Goal: Task Accomplishment & Management: Complete application form

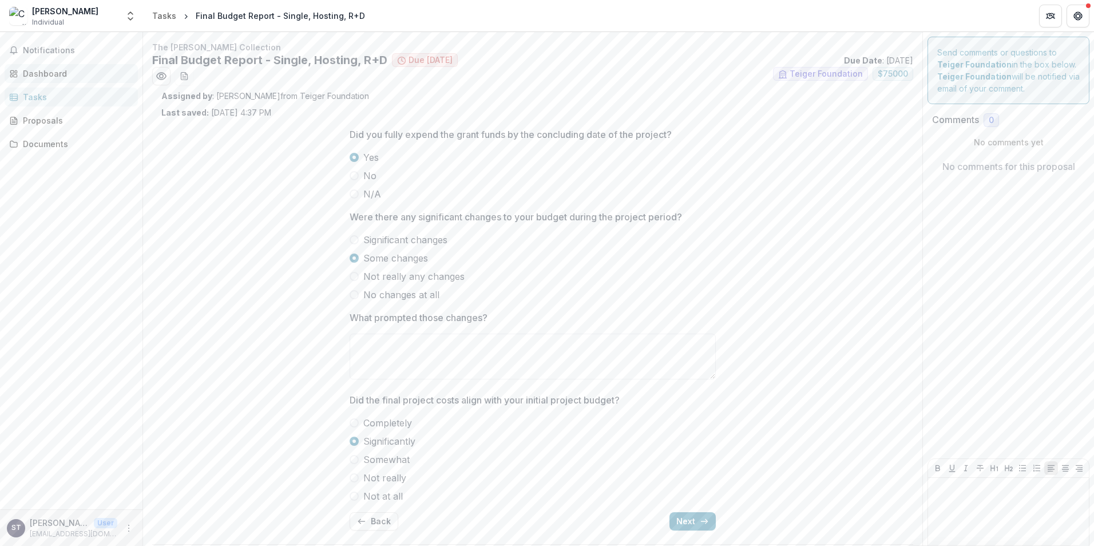
click at [50, 65] on link "Dashboard" at bounding box center [71, 73] width 133 height 19
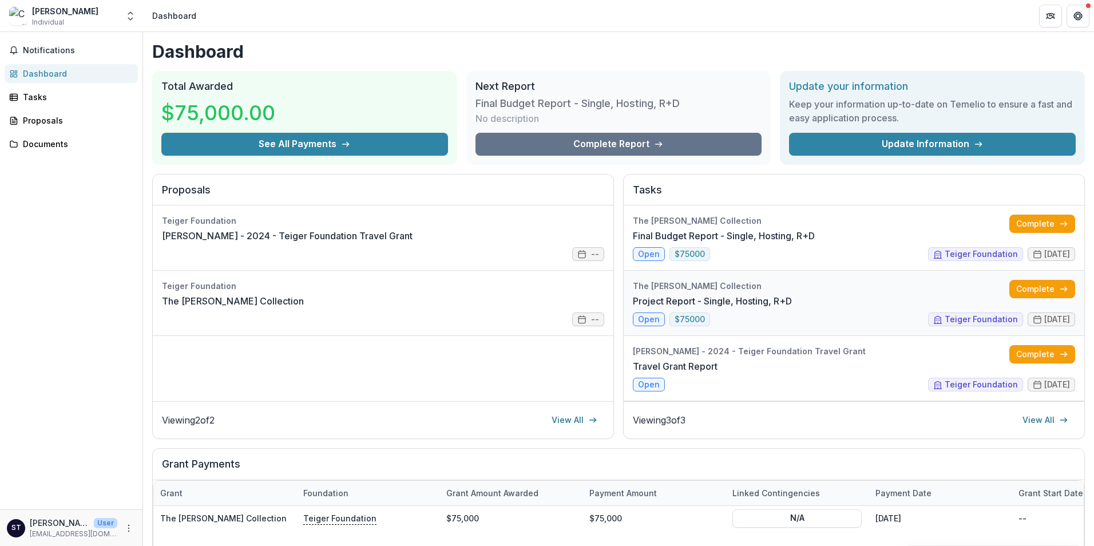
click at [643, 308] on link "Project Report - Single, Hosting, R+D" at bounding box center [712, 301] width 159 height 14
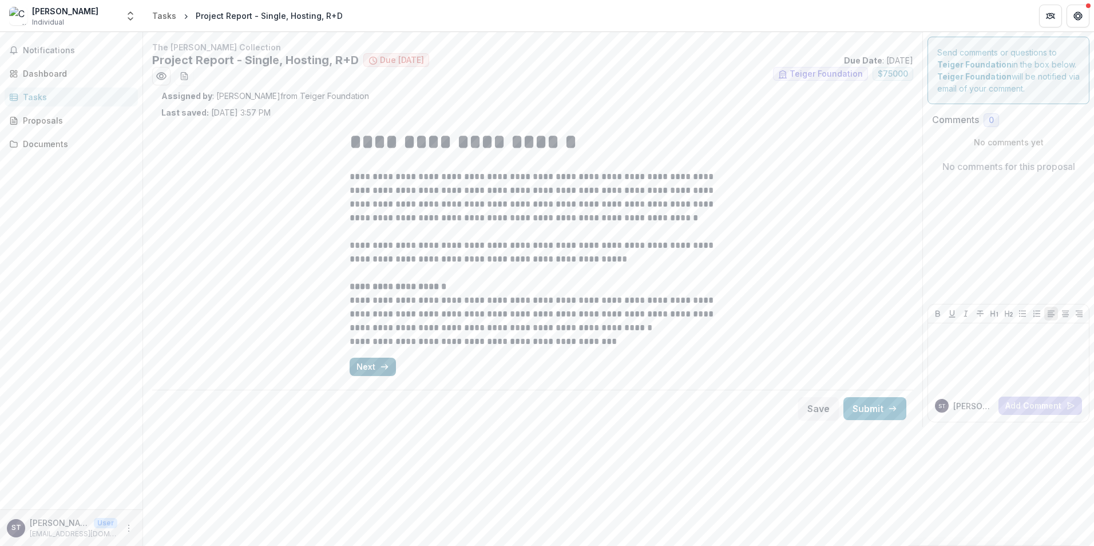
click at [373, 367] on button "Next" at bounding box center [373, 367] width 46 height 18
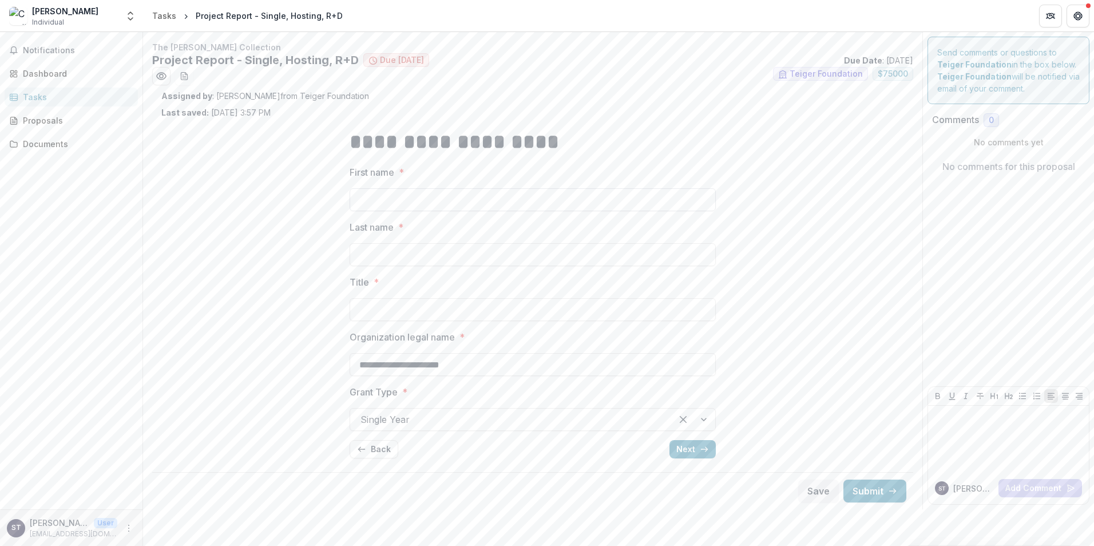
click at [382, 196] on input "First name *" at bounding box center [533, 199] width 366 height 23
type input "****"
type input "**********"
click at [366, 311] on input "Title *" at bounding box center [533, 309] width 366 height 23
type input "**********"
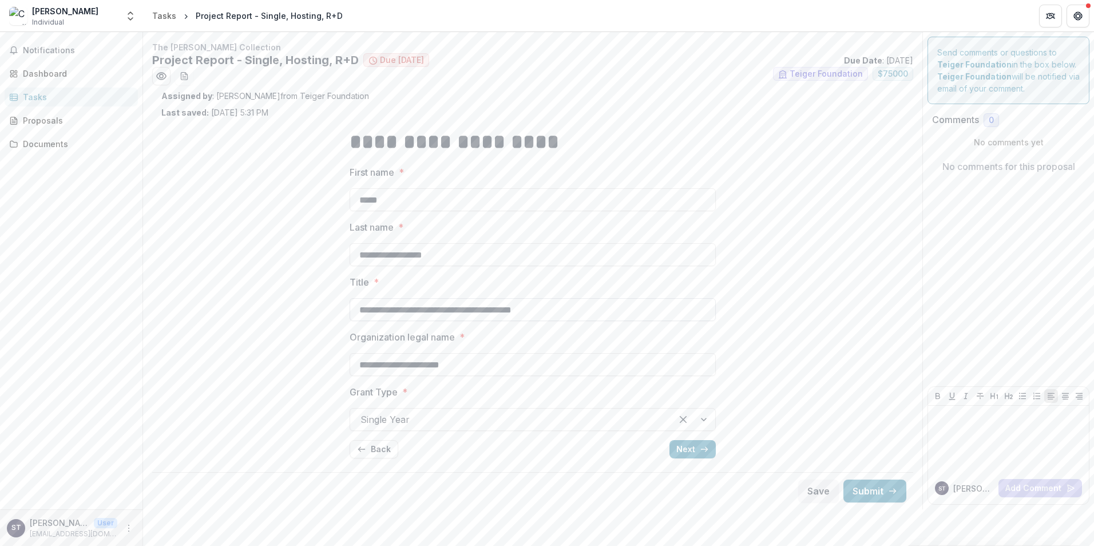
drag, startPoint x: 360, startPoint y: 362, endPoint x: 413, endPoint y: 315, distance: 70.9
click at [360, 362] on input "**********" at bounding box center [533, 364] width 366 height 23
type input "**********"
click at [704, 419] on div at bounding box center [693, 419] width 43 height 22
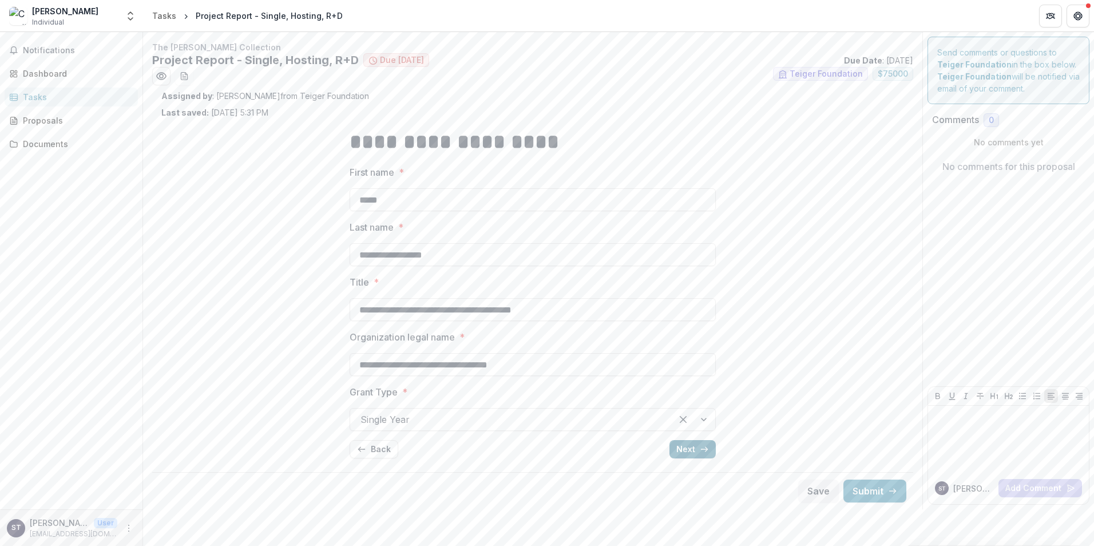
click at [683, 450] on button "Next" at bounding box center [692, 449] width 46 height 18
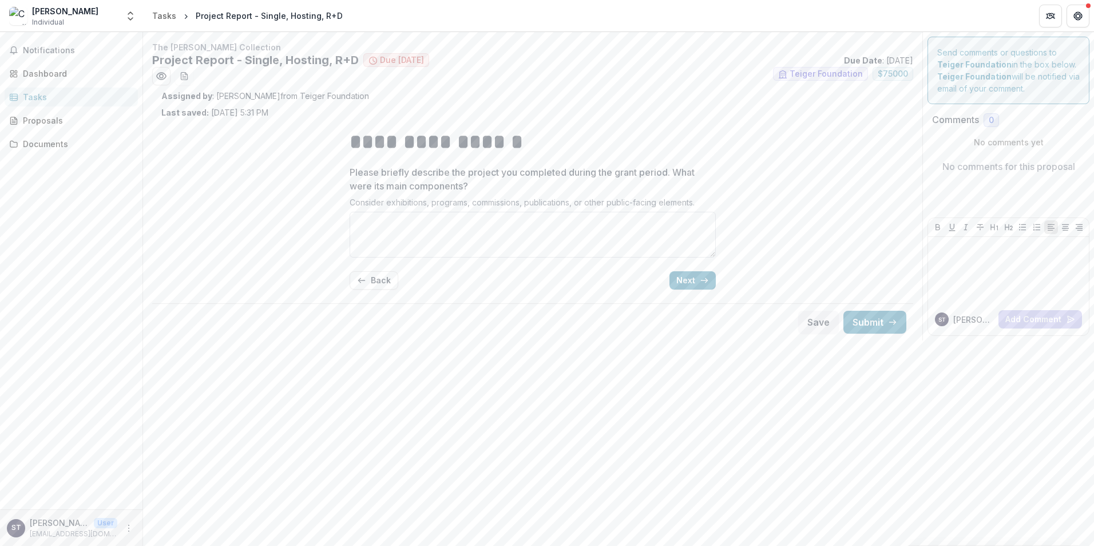
click at [407, 227] on textarea "Please briefly describe the project you completed during the grant period. What…" at bounding box center [533, 235] width 366 height 46
click at [377, 217] on textarea "Please briefly describe the project you completed during the grant period. What…" at bounding box center [533, 235] width 366 height 46
paste textarea "**********"
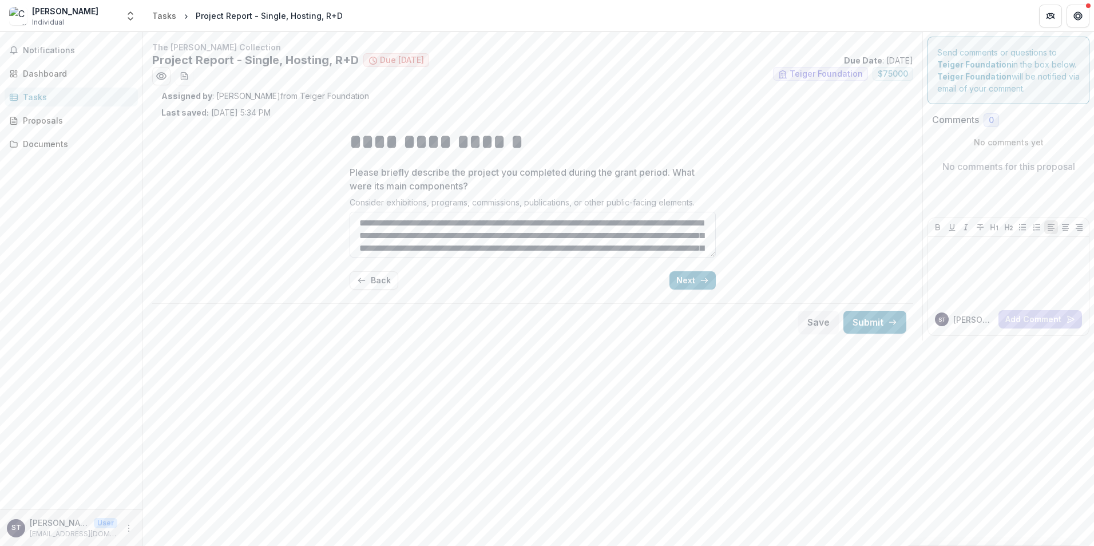
click at [358, 223] on textarea "Please briefly describe the project you completed during the grant period. What…" at bounding box center [533, 235] width 366 height 46
drag, startPoint x: 554, startPoint y: 221, endPoint x: 615, endPoint y: 140, distance: 102.2
click at [552, 221] on textarea "Please briefly describe the project you completed during the grant period. What…" at bounding box center [533, 235] width 366 height 46
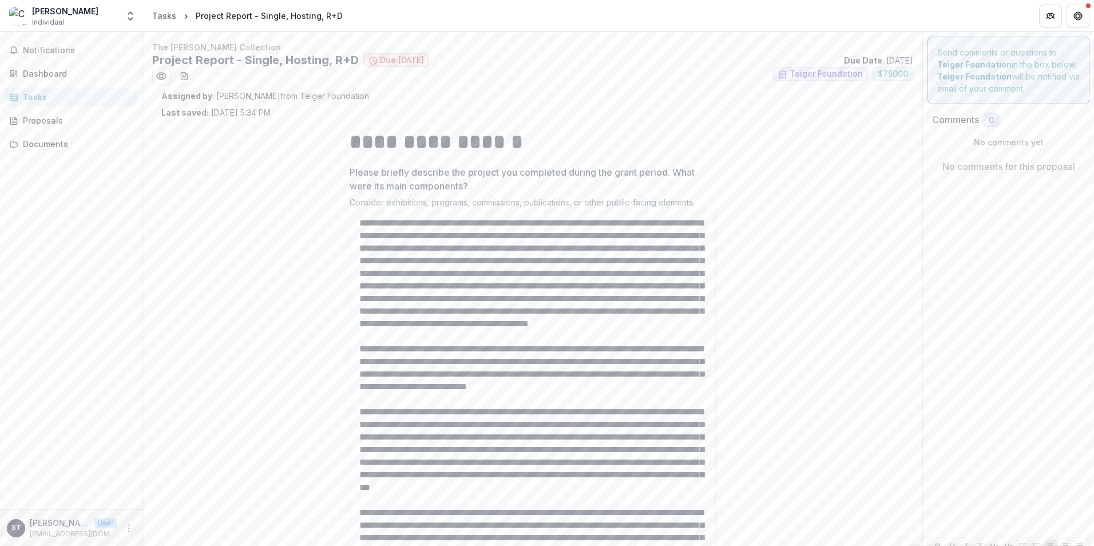
drag, startPoint x: 713, startPoint y: 256, endPoint x: 673, endPoint y: 575, distance: 321.8
click at [673, 545] on html "**********" at bounding box center [547, 273] width 1094 height 546
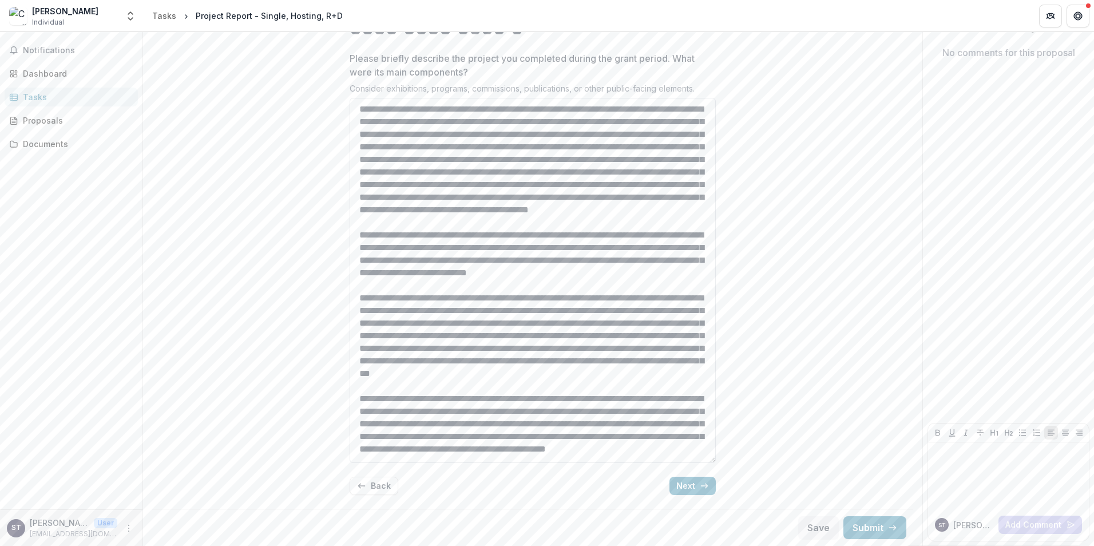
scroll to position [57, 0]
click at [600, 288] on textarea "Please briefly describe the project you completed during the grant period. What…" at bounding box center [533, 280] width 366 height 365
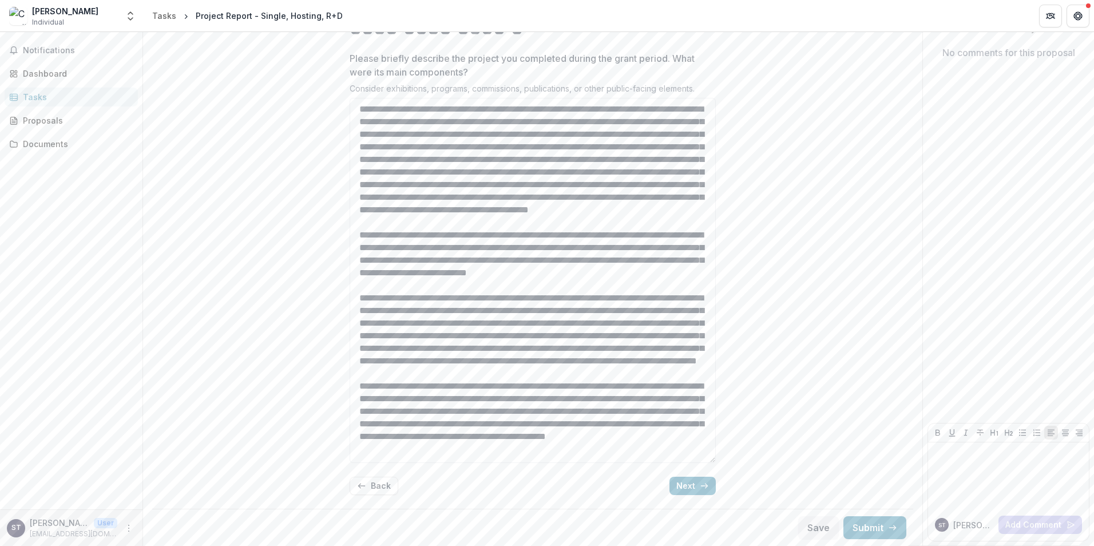
type textarea "**********"
drag, startPoint x: 356, startPoint y: 221, endPoint x: 696, endPoint y: 458, distance: 414.5
click at [696, 458] on textarea "Please briefly describe the project you completed during the grant period. What…" at bounding box center [533, 280] width 366 height 365
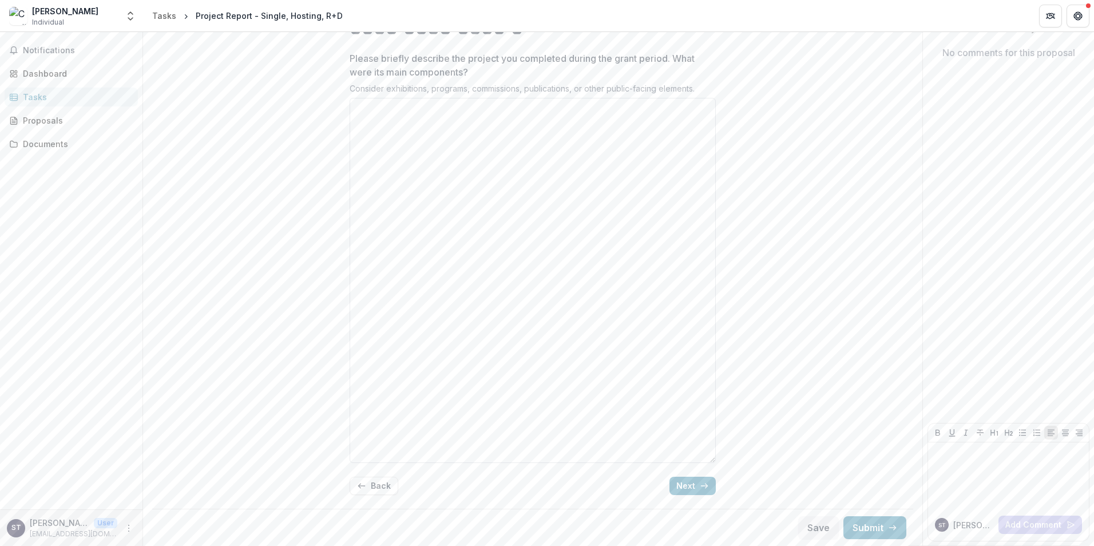
scroll to position [0, 0]
click at [403, 119] on textarea "Please briefly describe the project you completed during the grant period. What…" at bounding box center [533, 280] width 366 height 365
paste textarea "**********"
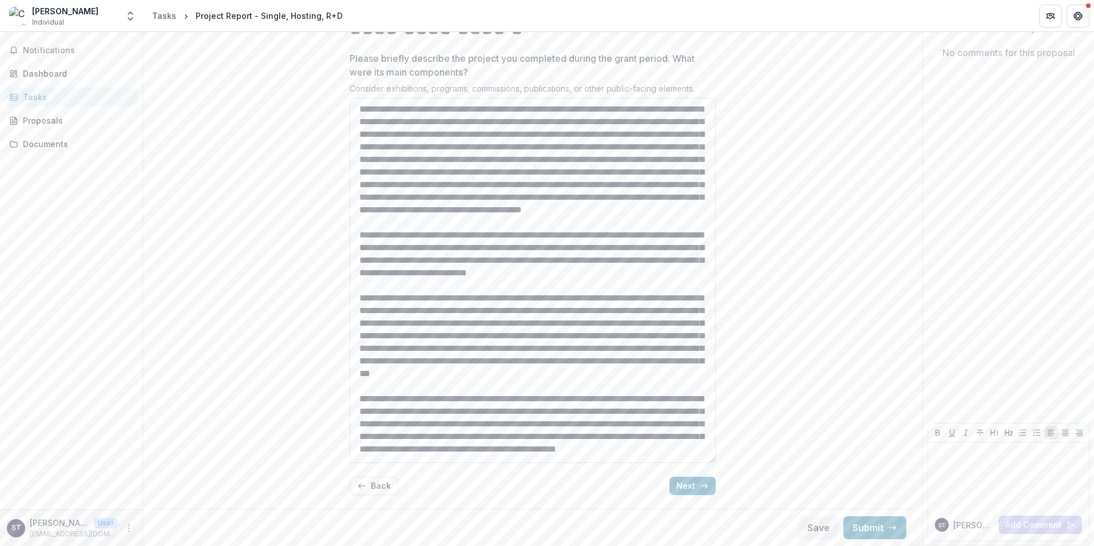
click at [358, 109] on textarea "Please briefly describe the project you completed during the grant period. What…" at bounding box center [533, 280] width 366 height 365
click at [550, 110] on textarea "Please briefly describe the project you completed during the grant period. What…" at bounding box center [533, 280] width 366 height 365
click at [557, 299] on textarea "Please briefly describe the project you completed during the grant period. What…" at bounding box center [533, 280] width 366 height 365
click at [602, 352] on textarea "Please briefly describe the project you completed during the grant period. What…" at bounding box center [533, 280] width 366 height 365
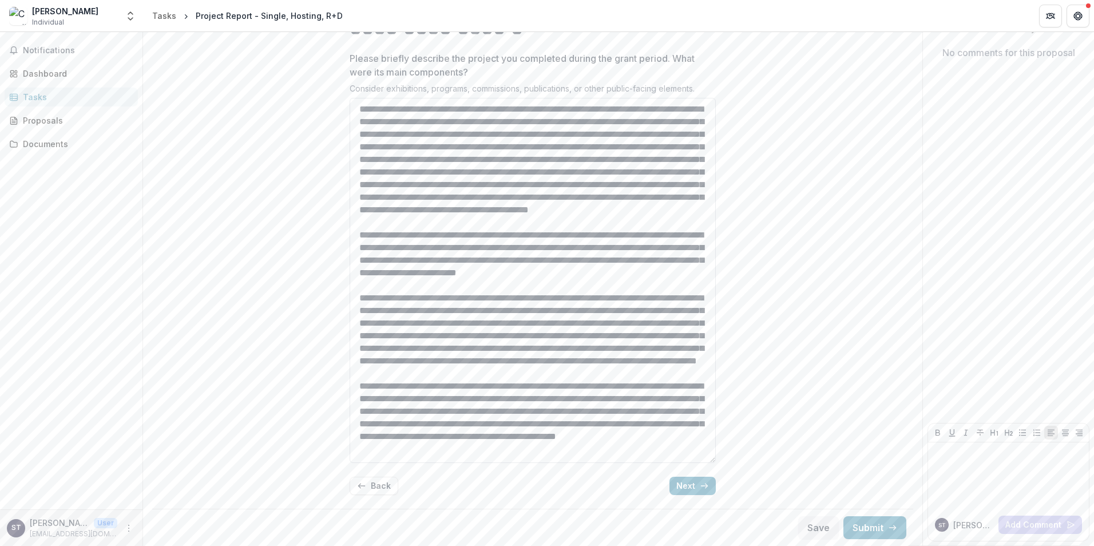
click at [586, 387] on textarea "Please briefly describe the project you completed during the grant period. What…" at bounding box center [533, 280] width 366 height 365
click at [481, 412] on textarea "Please briefly describe the project you completed during the grant period. What…" at bounding box center [533, 280] width 366 height 365
type textarea "**********"
click at [692, 491] on button "Next" at bounding box center [692, 486] width 46 height 18
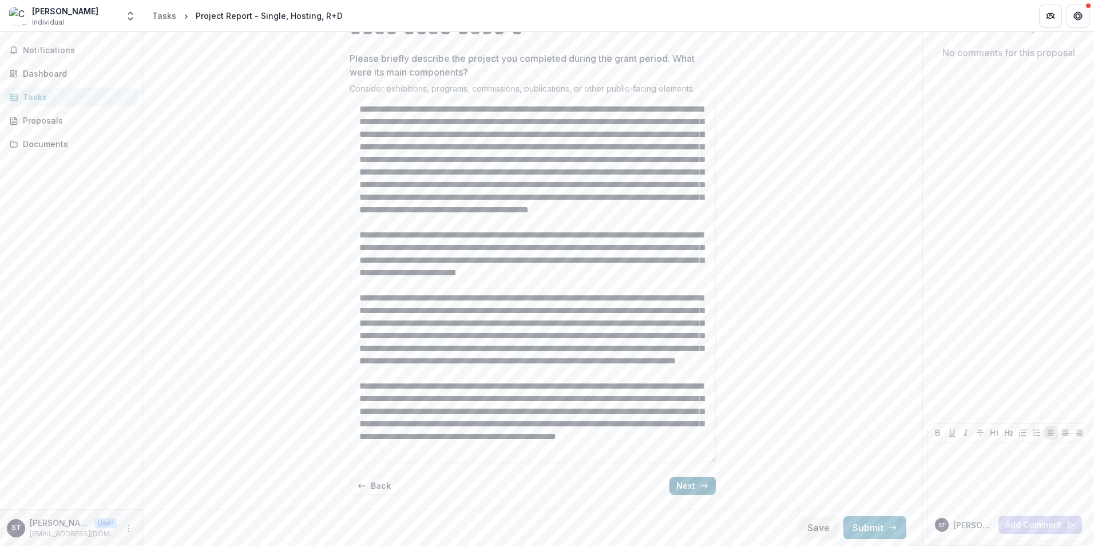
scroll to position [0, 0]
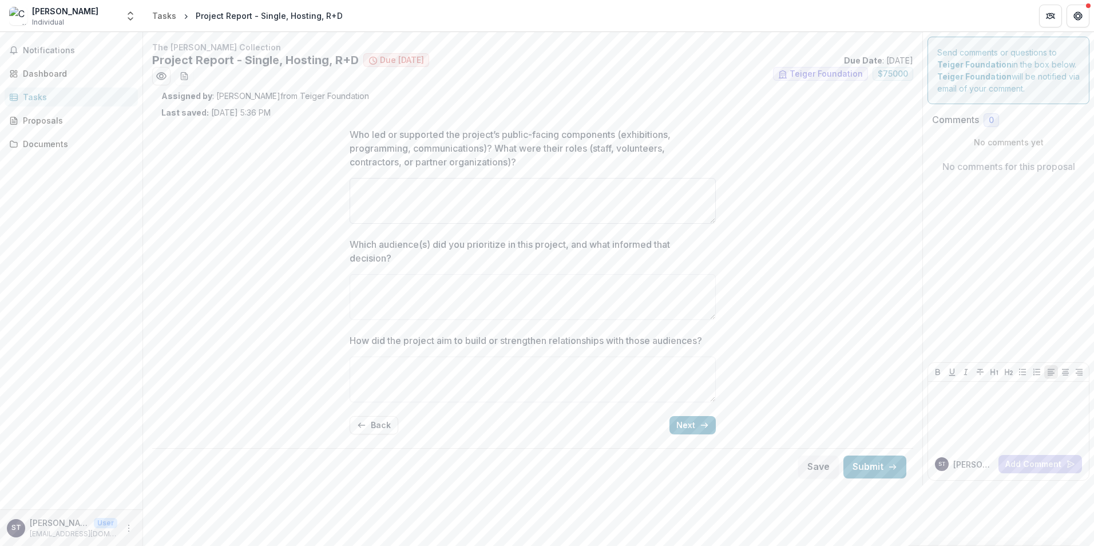
click at [367, 186] on textarea "Who led or supported the project’s public-facing components (exhibitions, progr…" at bounding box center [533, 201] width 366 height 46
paste textarea "**********"
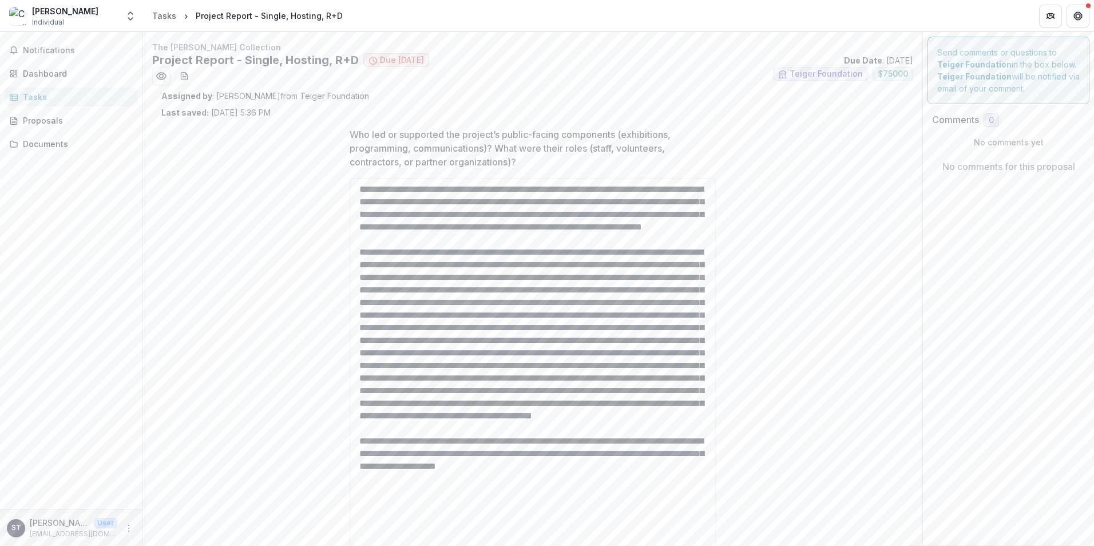
drag, startPoint x: 713, startPoint y: 223, endPoint x: 714, endPoint y: 574, distance: 351.3
click at [714, 545] on html "Skip to content [PERSON_NAME] Individual Nonprofits [PERSON_NAME] The [PERSON_N…" at bounding box center [547, 273] width 1094 height 546
drag, startPoint x: 602, startPoint y: 290, endPoint x: 616, endPoint y: 259, distance: 34.1
click at [602, 290] on textarea "Who led or supported the project’s public-facing components (exhibitions, progr…" at bounding box center [533, 376] width 366 height 397
click at [677, 293] on textarea "Who led or supported the project’s public-facing components (exhibitions, progr…" at bounding box center [533, 376] width 366 height 397
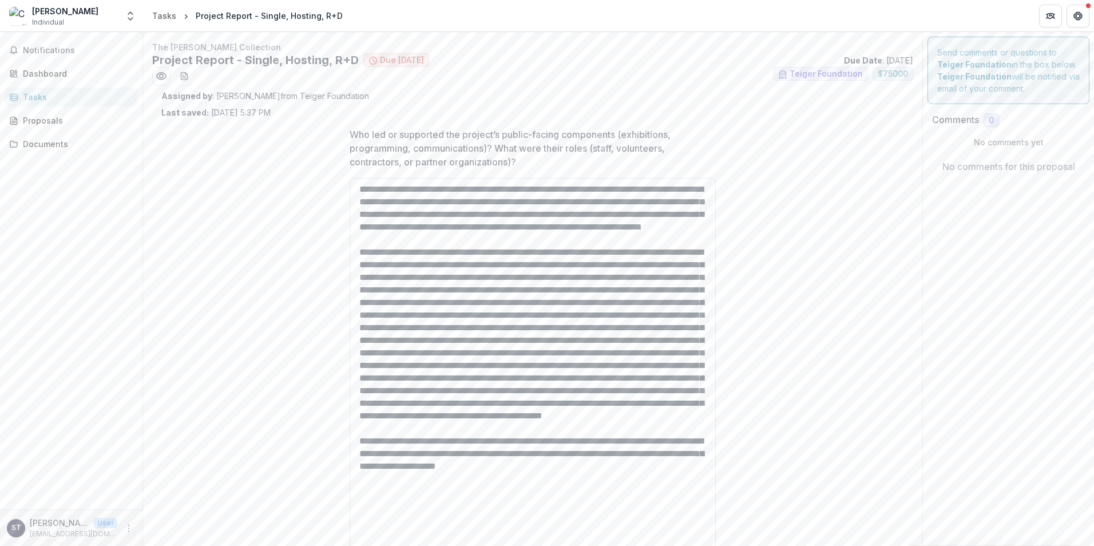
click at [431, 303] on textarea "Who led or supported the project’s public-facing components (exhibitions, progr…" at bounding box center [533, 376] width 366 height 397
click at [526, 303] on textarea "Who led or supported the project’s public-facing components (exhibitions, progr…" at bounding box center [533, 376] width 366 height 397
click at [555, 302] on textarea "Who led or supported the project’s public-facing components (exhibitions, progr…" at bounding box center [533, 376] width 366 height 397
click at [678, 303] on textarea "Who led or supported the project’s public-facing components (exhibitions, progr…" at bounding box center [533, 376] width 366 height 397
click at [411, 314] on textarea "Who led or supported the project’s public-facing components (exhibitions, progr…" at bounding box center [533, 376] width 366 height 397
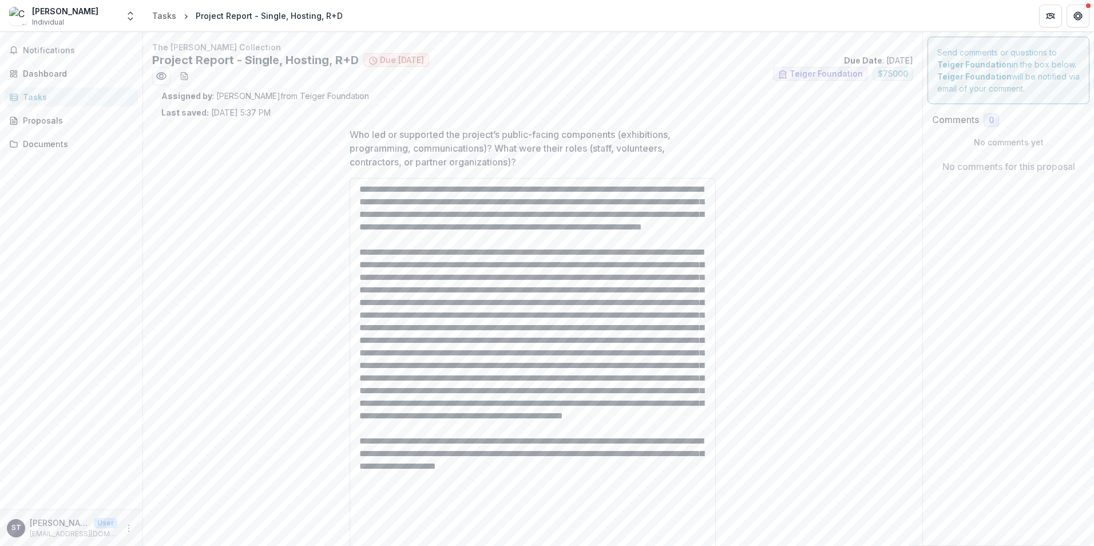
click at [485, 318] on textarea "Who led or supported the project’s public-facing components (exhibitions, progr…" at bounding box center [533, 376] width 366 height 397
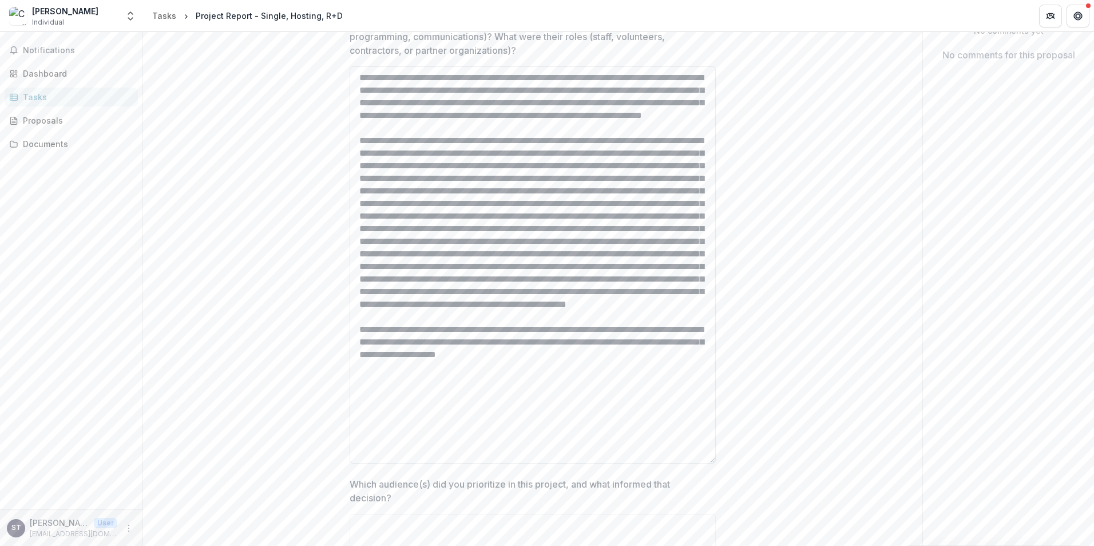
scroll to position [114, 0]
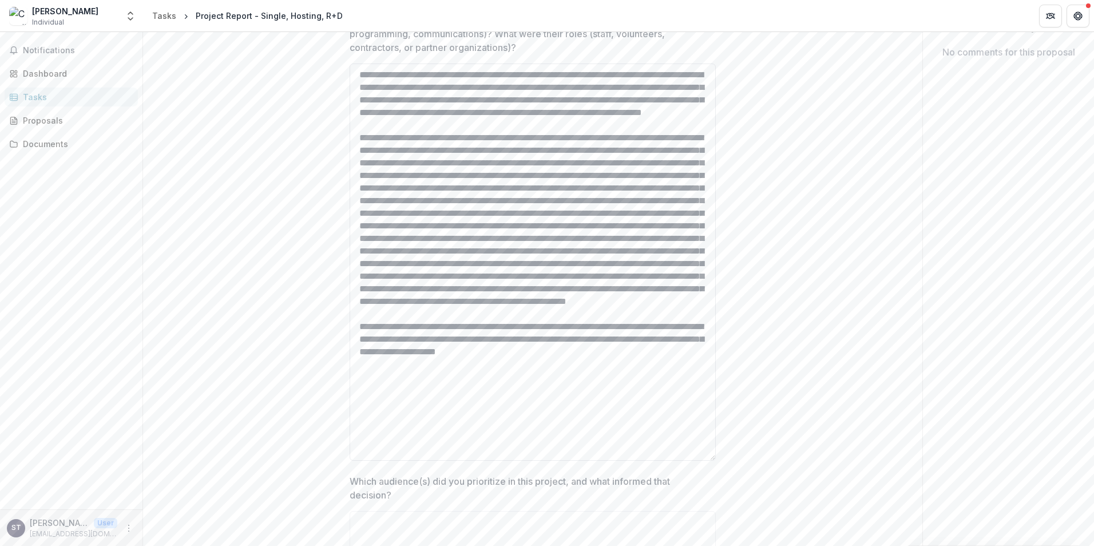
click at [359, 392] on textarea "Who led or supported the project’s public-facing components (exhibitions, progr…" at bounding box center [533, 262] width 366 height 397
click at [479, 388] on textarea "Who led or supported the project’s public-facing components (exhibitions, progr…" at bounding box center [533, 262] width 366 height 397
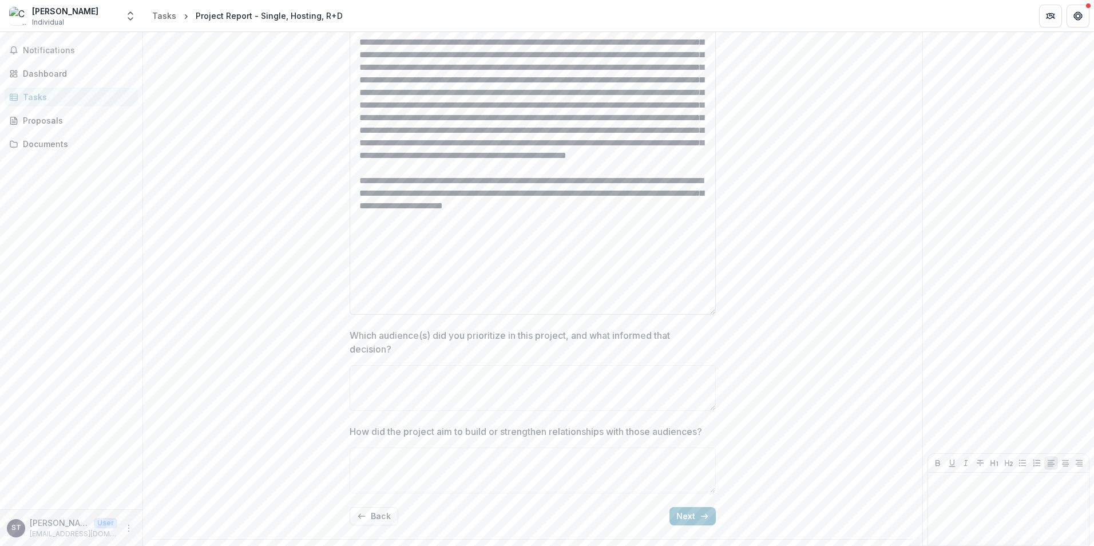
scroll to position [286, 0]
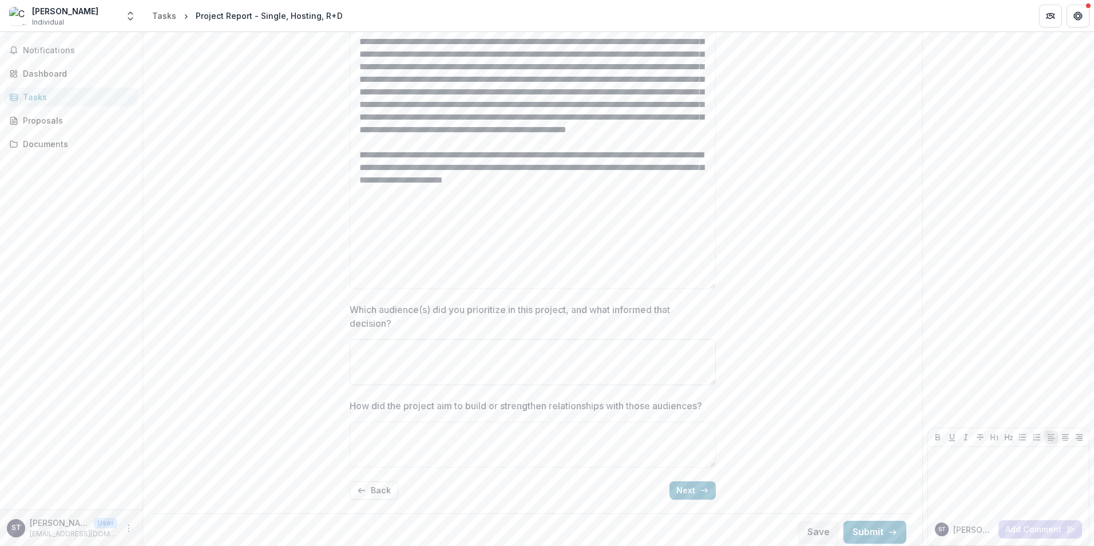
type textarea "**********"
click at [412, 350] on textarea "Which audience(s) did you prioritize in this project, and what informed that de…" at bounding box center [533, 362] width 366 height 46
click at [386, 350] on textarea "Which audience(s) did you prioritize in this project, and what informed that de…" at bounding box center [533, 362] width 366 height 46
paste textarea "**********"
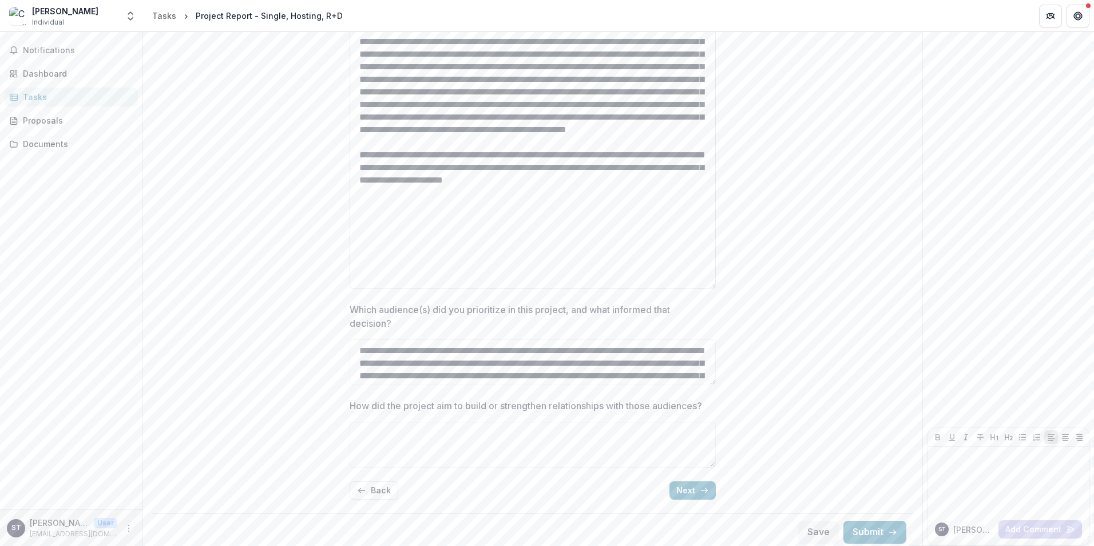
scroll to position [224, 0]
drag, startPoint x: 709, startPoint y: 382, endPoint x: 709, endPoint y: 404, distance: 22.3
click at [713, 455] on div "Who led or supported the project’s public-facing components (exhibitions, progr…" at bounding box center [533, 170] width 366 height 676
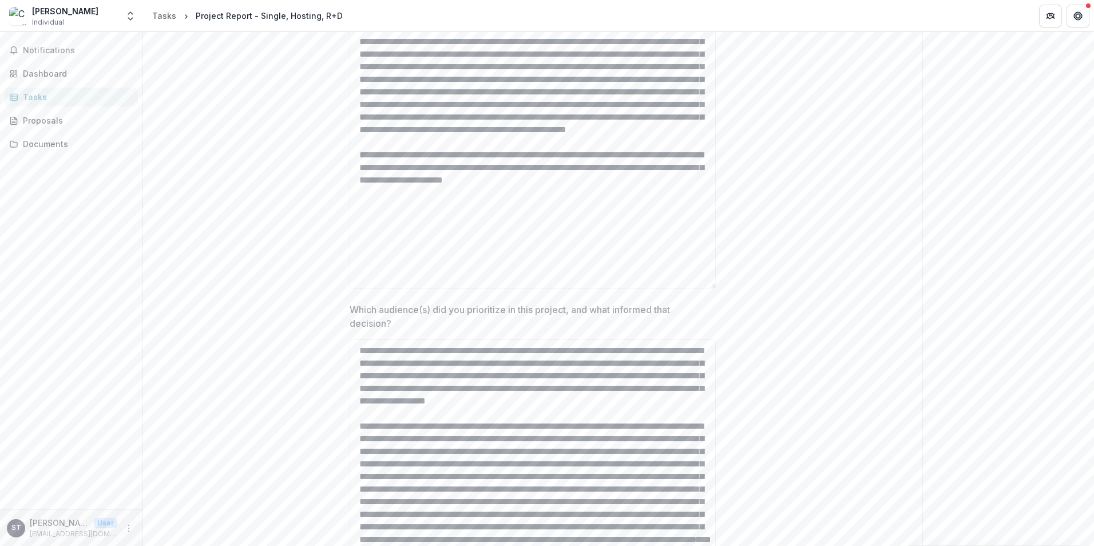
scroll to position [35, 0]
drag, startPoint x: 713, startPoint y: 382, endPoint x: 715, endPoint y: 575, distance: 193.4
click at [715, 545] on html "Skip to content [PERSON_NAME] Individual Nonprofits [PERSON_NAME] The [PERSON_N…" at bounding box center [547, 273] width 1094 height 546
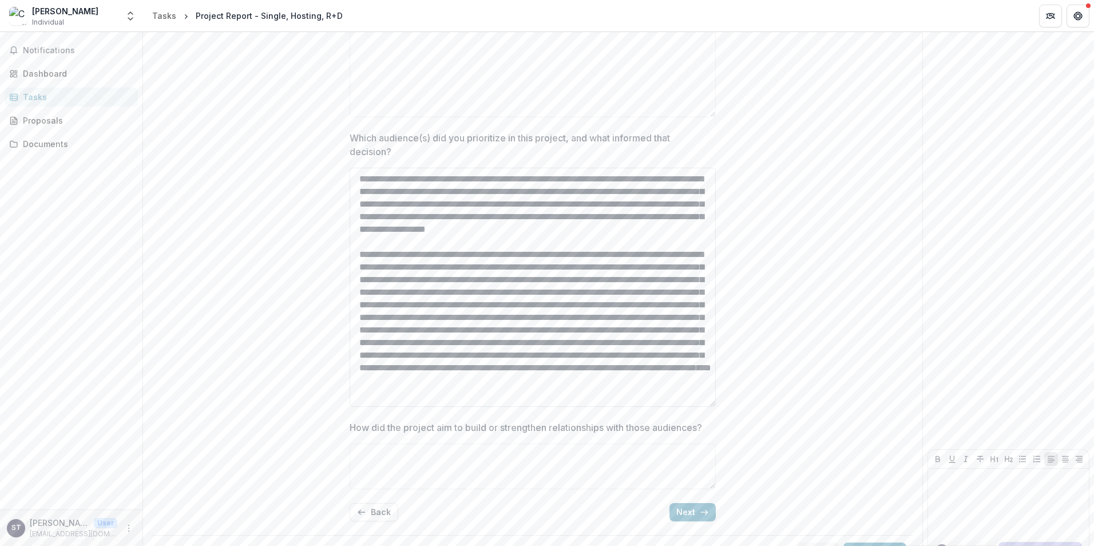
scroll to position [484, 0]
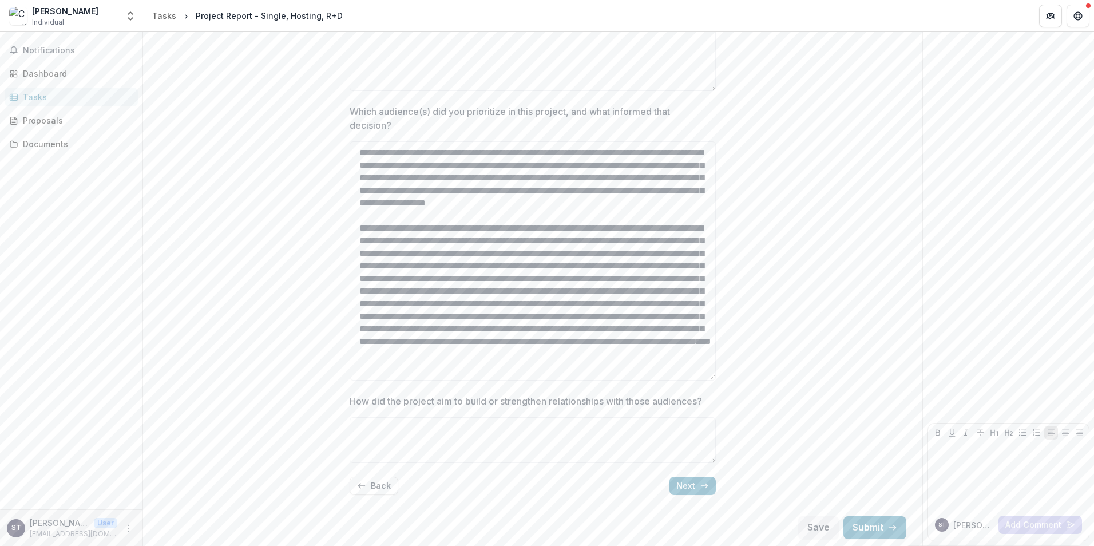
type textarea "**********"
click at [360, 424] on textarea "How did the project aim to build or strengthen relationships with those audienc…" at bounding box center [533, 440] width 366 height 46
paste textarea "**********"
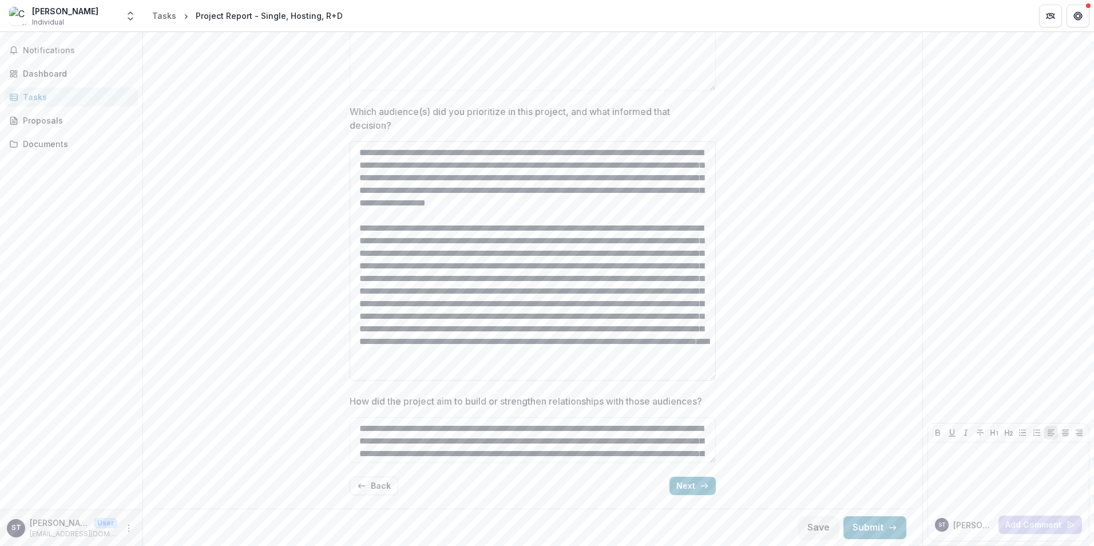
scroll to position [211, 0]
click at [709, 459] on textarea "How did the project aim to build or strengthen relationships with those audienc…" at bounding box center [533, 440] width 366 height 46
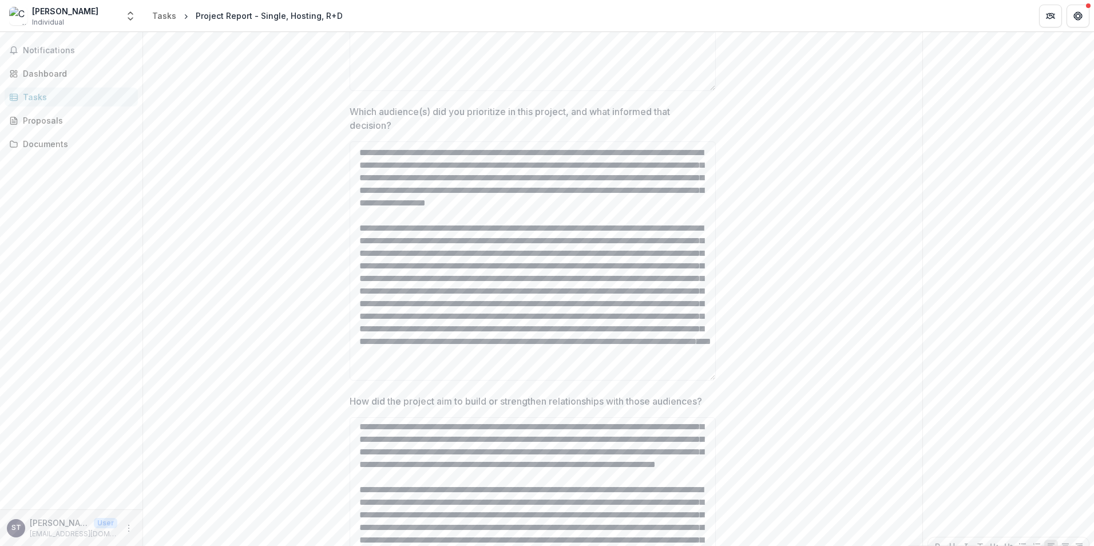
scroll to position [102, 0]
drag, startPoint x: 712, startPoint y: 461, endPoint x: 713, endPoint y: 575, distance: 113.9
click at [713, 545] on html "Skip to content [PERSON_NAME] Individual Nonprofits [PERSON_NAME] The [PERSON_N…" at bounding box center [547, 273] width 1094 height 546
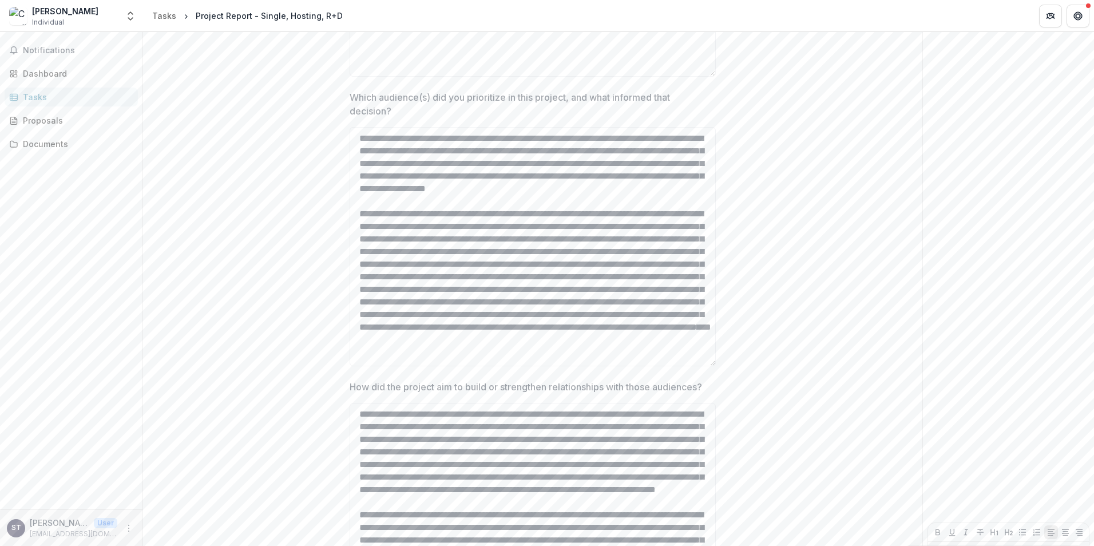
scroll to position [598, 0]
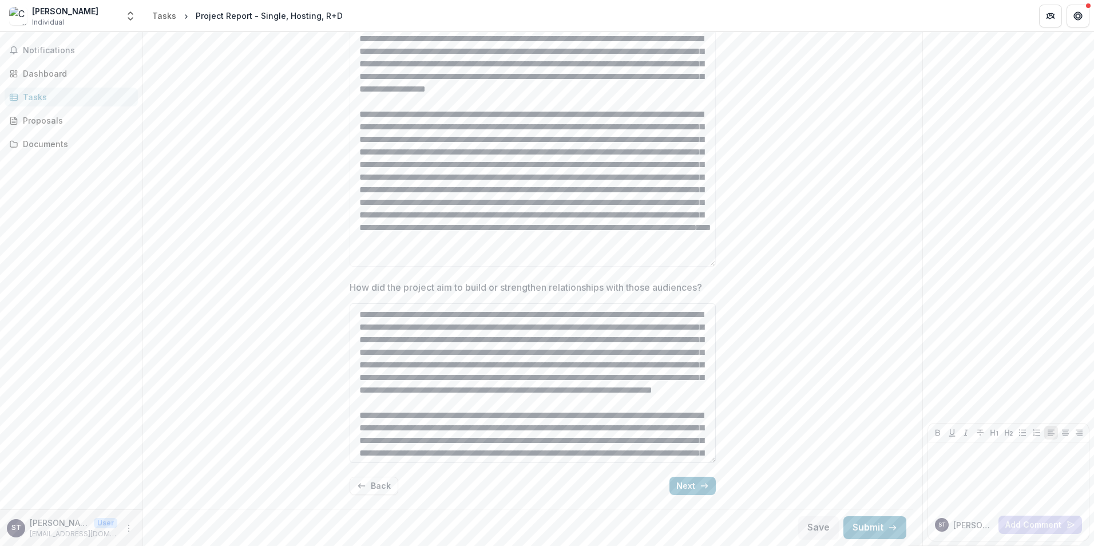
click at [595, 365] on textarea "How did the project aim to build or strengthen relationships with those audienc…" at bounding box center [533, 383] width 366 height 160
click at [667, 367] on textarea "How did the project aim to build or strengthen relationships with those audienc…" at bounding box center [533, 383] width 366 height 160
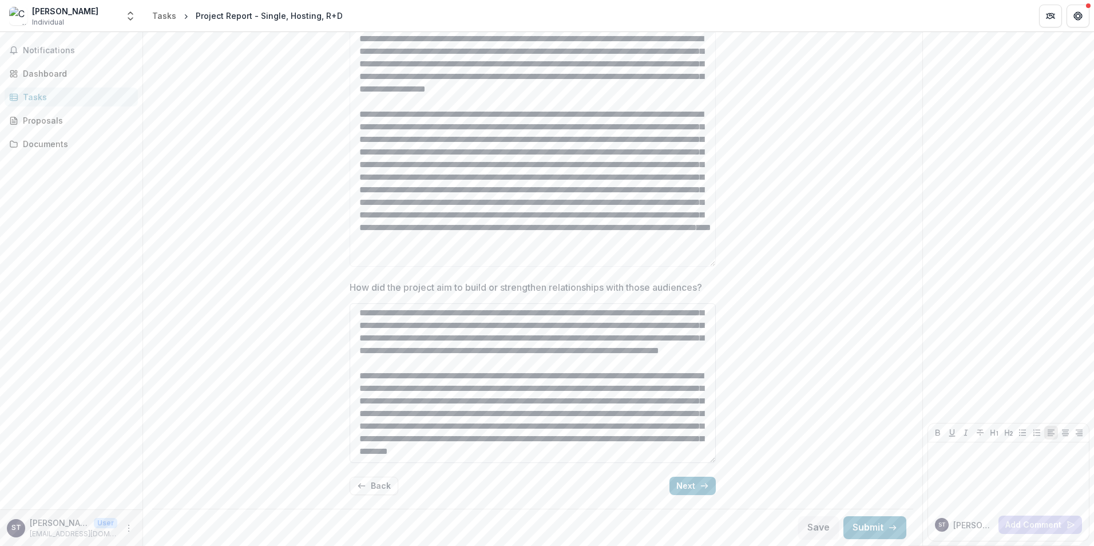
scroll to position [102, 0]
type textarea "**********"
click at [691, 483] on button "Next" at bounding box center [692, 486] width 46 height 18
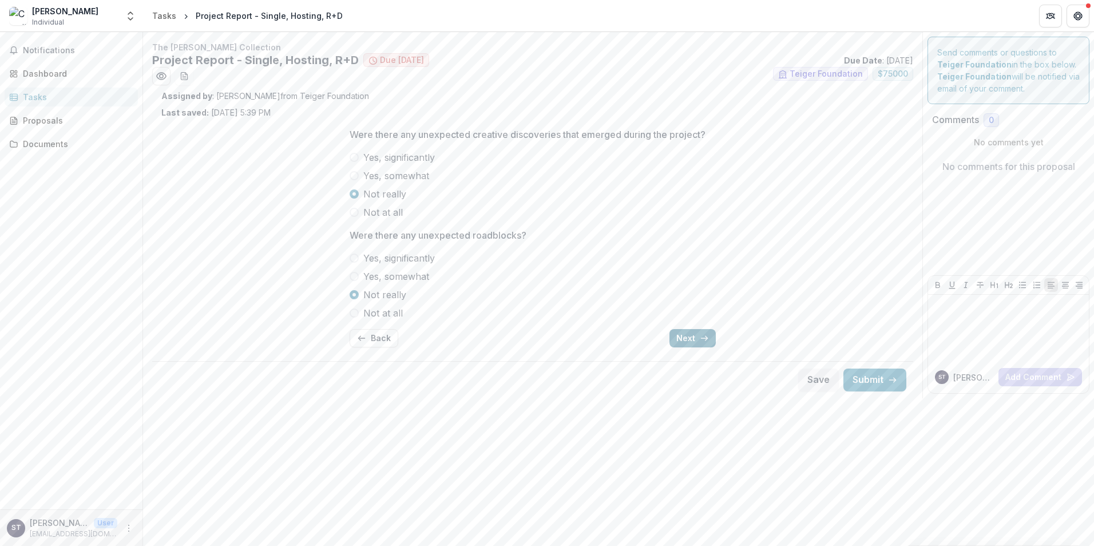
scroll to position [0, 0]
click at [355, 173] on span at bounding box center [354, 175] width 9 height 9
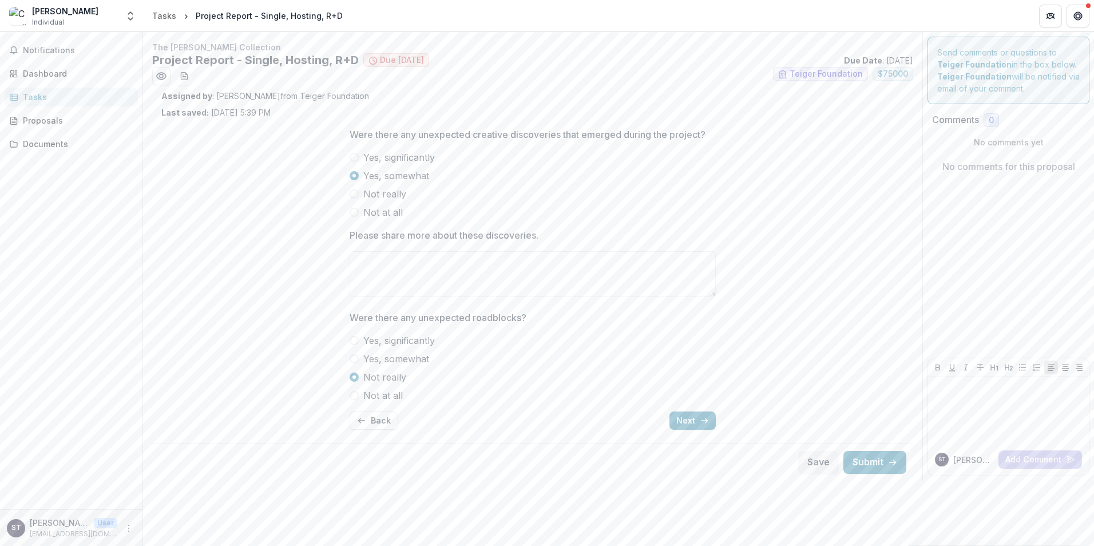
click at [357, 159] on span at bounding box center [354, 157] width 9 height 9
click at [354, 177] on span at bounding box center [354, 175] width 9 height 9
click at [691, 415] on button "Next" at bounding box center [692, 420] width 46 height 18
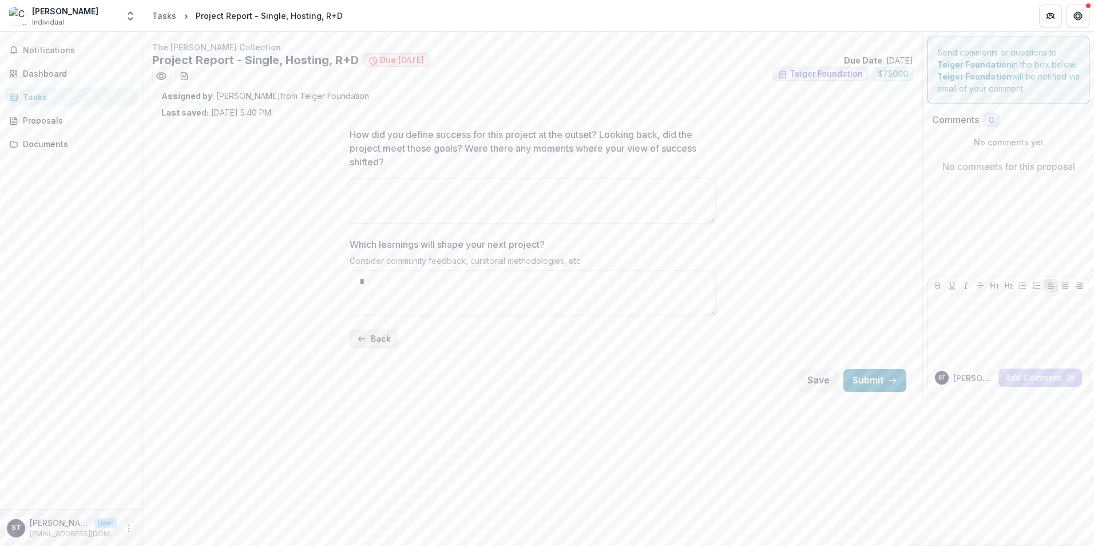
click at [363, 335] on icon "button" at bounding box center [361, 338] width 9 height 9
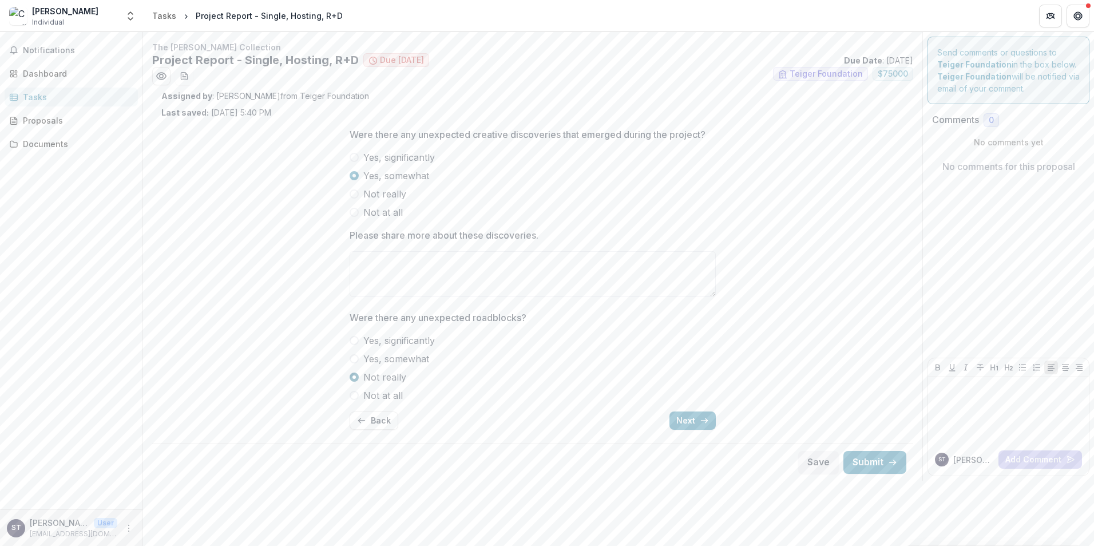
click at [351, 378] on span at bounding box center [354, 376] width 9 height 9
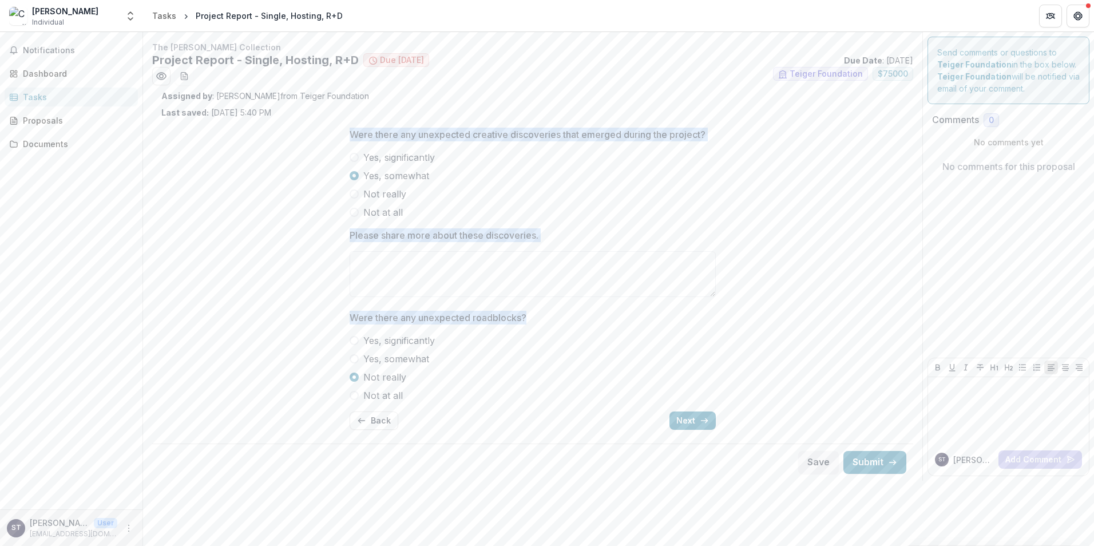
drag, startPoint x: 351, startPoint y: 134, endPoint x: 567, endPoint y: 326, distance: 288.6
click at [567, 326] on div "Were there any unexpected creative discoveries that emerged during the project?…" at bounding box center [533, 278] width 366 height 320
copy div "Were there any unexpected creative discoveries that emerged during the project?…"
drag, startPoint x: 685, startPoint y: 418, endPoint x: 643, endPoint y: 379, distance: 57.1
click at [685, 418] on button "Next" at bounding box center [692, 420] width 46 height 18
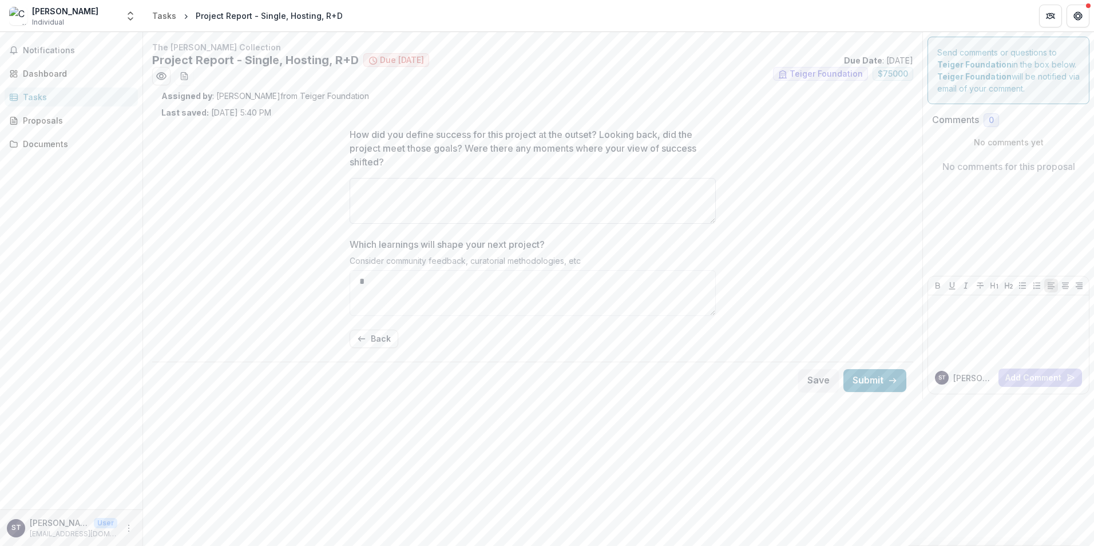
click at [370, 192] on textarea "How did you define success for this project at the outset? Looking back, did th…" at bounding box center [533, 201] width 366 height 46
paste textarea "**********"
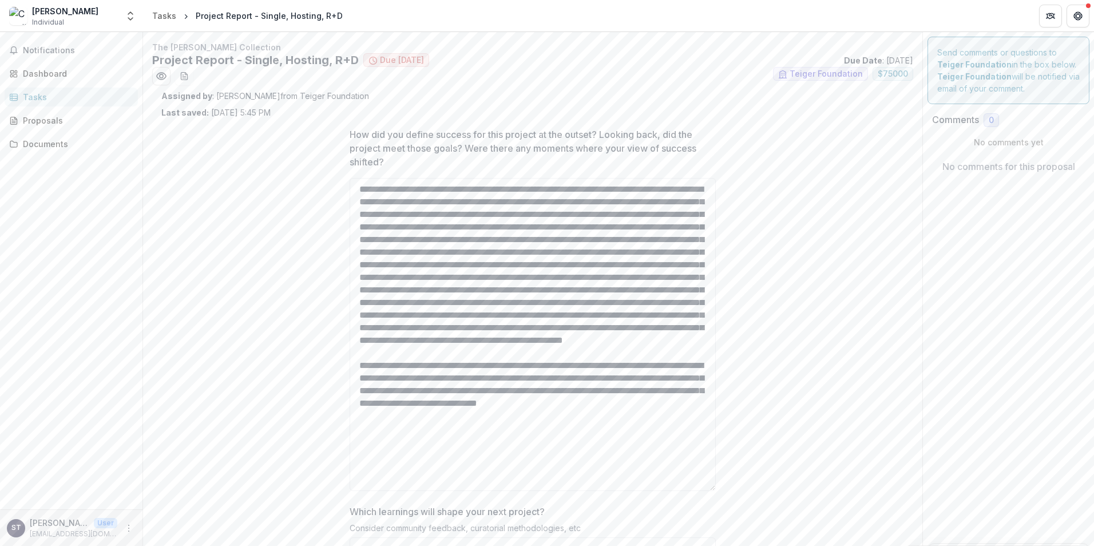
drag, startPoint x: 712, startPoint y: 222, endPoint x: 740, endPoint y: 489, distance: 268.6
click at [740, 489] on div "How did you define success for this project at the outset? Looking back, did th…" at bounding box center [532, 371] width 743 height 506
click at [420, 403] on textarea "How did you define success for this project at the outset? Looking back, did th…" at bounding box center [533, 334] width 366 height 313
drag, startPoint x: 468, startPoint y: 445, endPoint x: 493, endPoint y: 415, distance: 38.6
click at [469, 444] on textarea "How did you define success for this project at the outset? Looking back, did th…" at bounding box center [533, 334] width 366 height 313
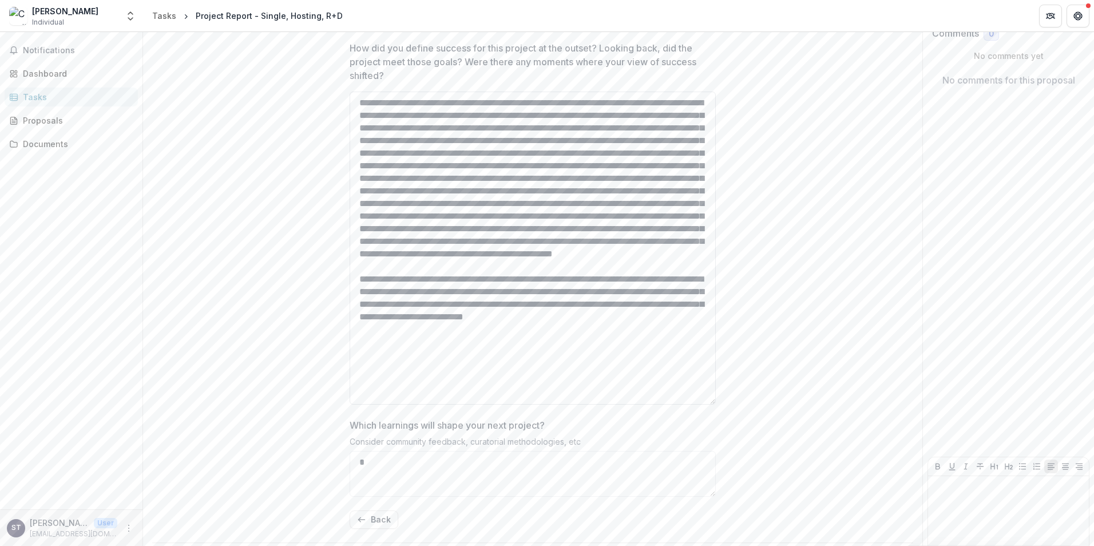
scroll to position [114, 0]
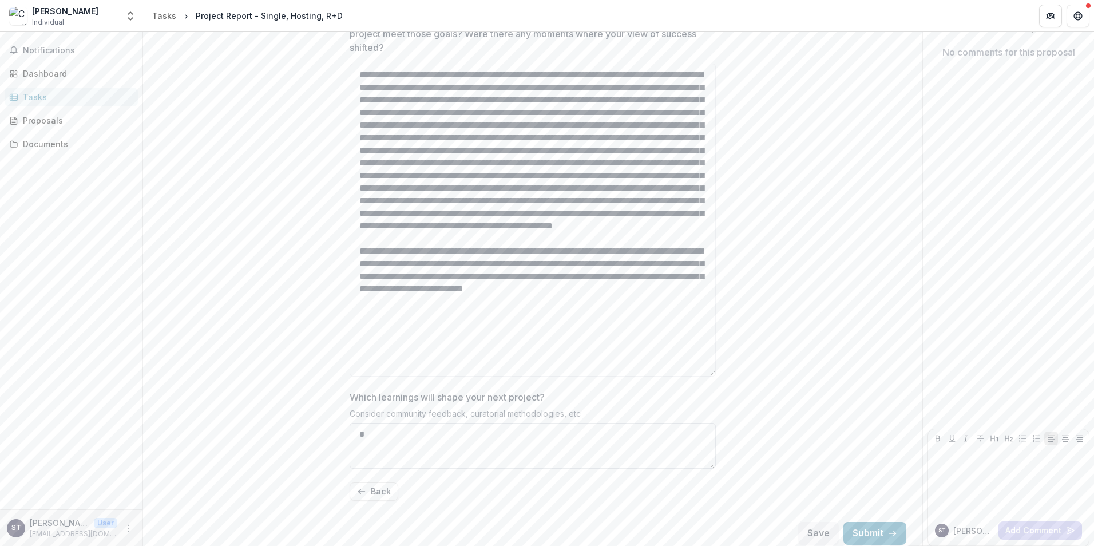
type textarea "**********"
click at [376, 434] on textarea "*" at bounding box center [533, 446] width 366 height 46
click at [377, 438] on textarea "Which learnings will shape your next project?" at bounding box center [533, 446] width 366 height 46
paste textarea "**********"
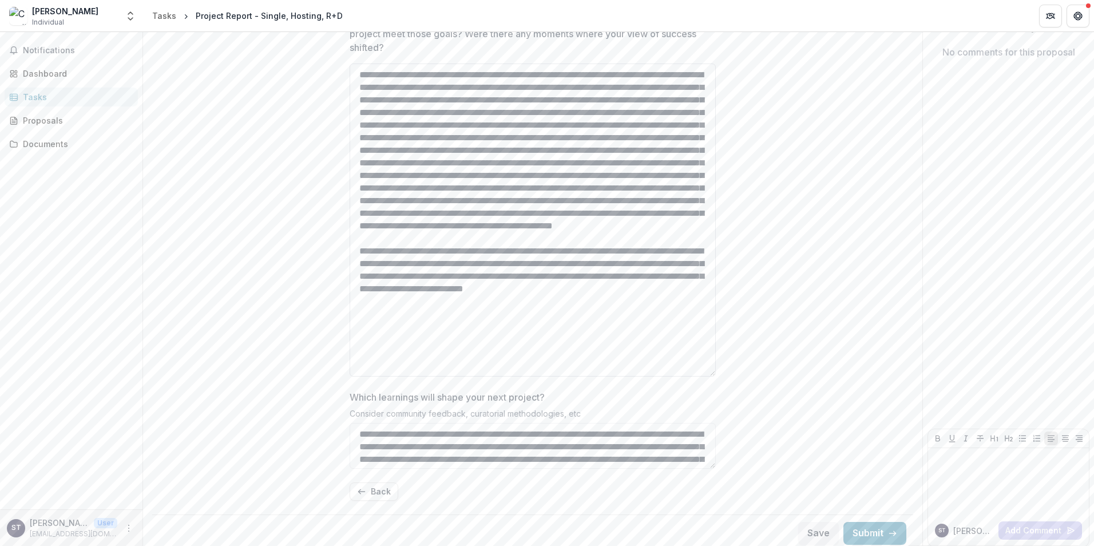
scroll to position [261, 0]
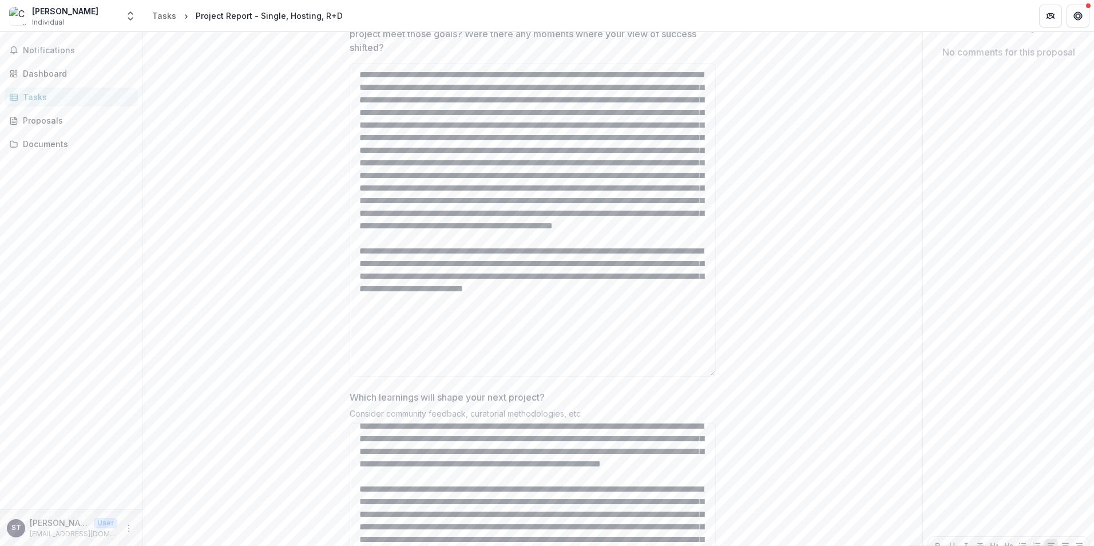
drag, startPoint x: 711, startPoint y: 467, endPoint x: 723, endPoint y: 575, distance: 108.2
click at [723, 545] on html "Skip to content [PERSON_NAME] Individual Nonprofits [PERSON_NAME] The [PERSON_N…" at bounding box center [547, 273] width 1094 height 546
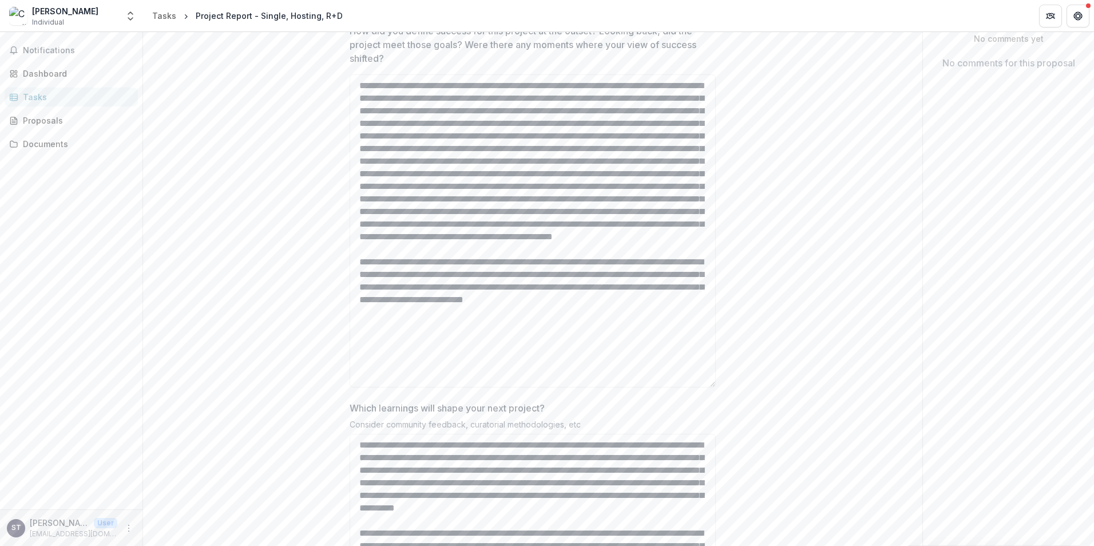
scroll to position [228, 0]
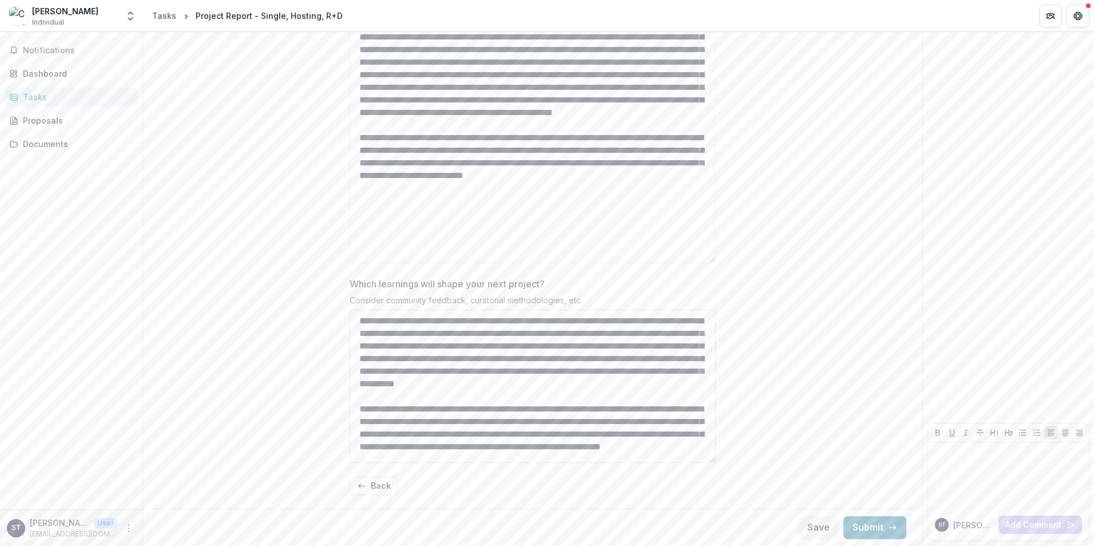
click at [500, 350] on textarea "Which learnings will shape your next project?" at bounding box center [533, 385] width 366 height 153
click at [694, 344] on textarea "Which learnings will shape your next project?" at bounding box center [533, 385] width 366 height 153
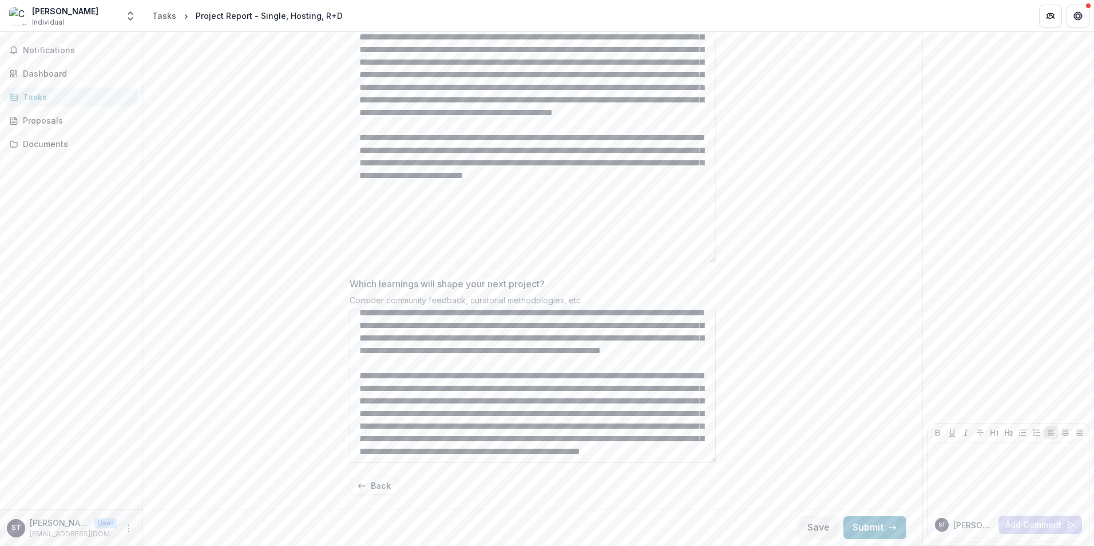
scroll to position [159, 0]
type textarea "**********"
click at [810, 526] on button "Save" at bounding box center [818, 527] width 41 height 23
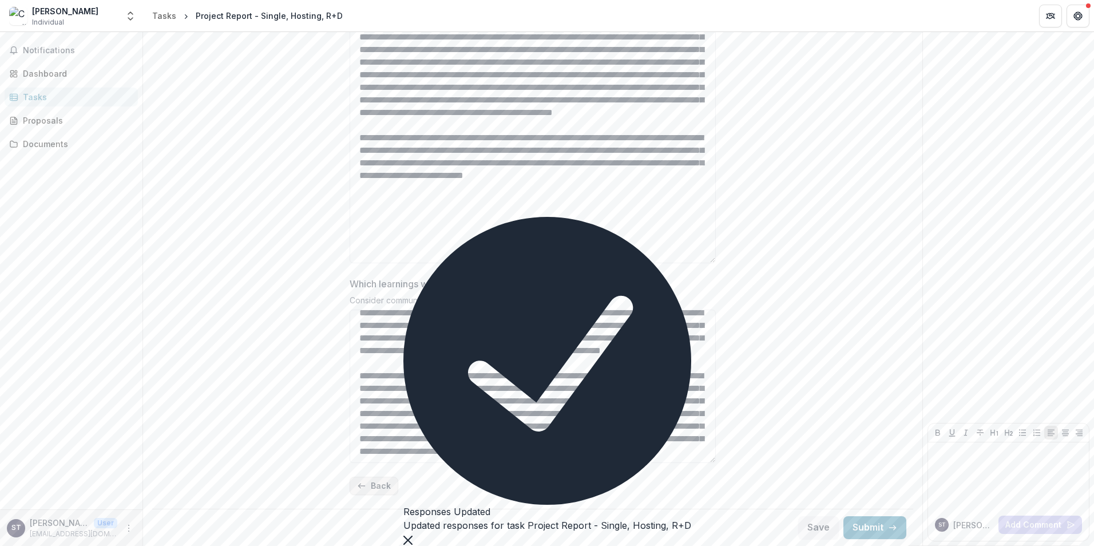
click at [372, 484] on button "Back" at bounding box center [374, 486] width 49 height 18
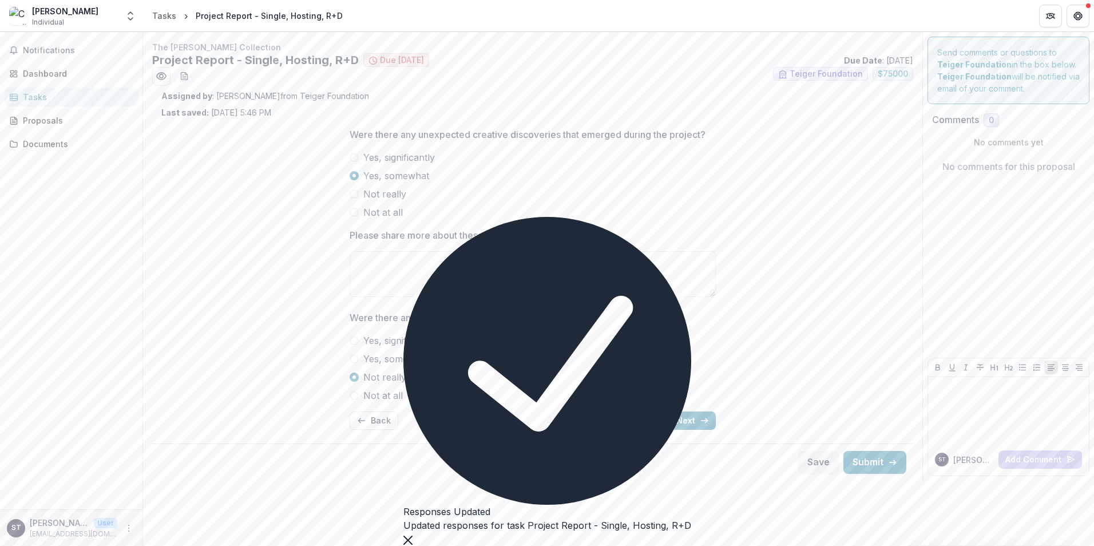
scroll to position [0, 0]
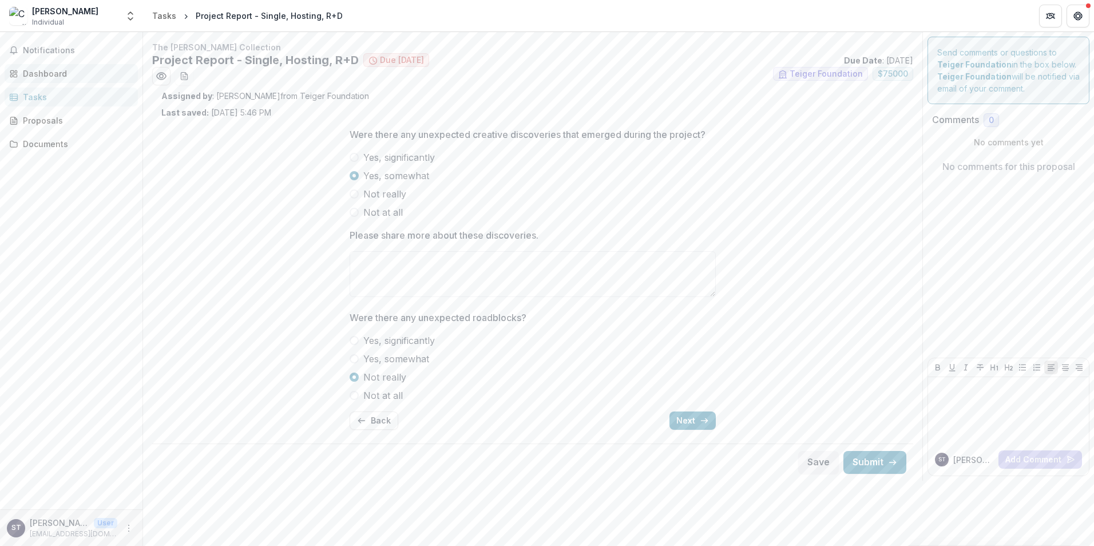
click at [47, 72] on div "Dashboard" at bounding box center [76, 74] width 106 height 12
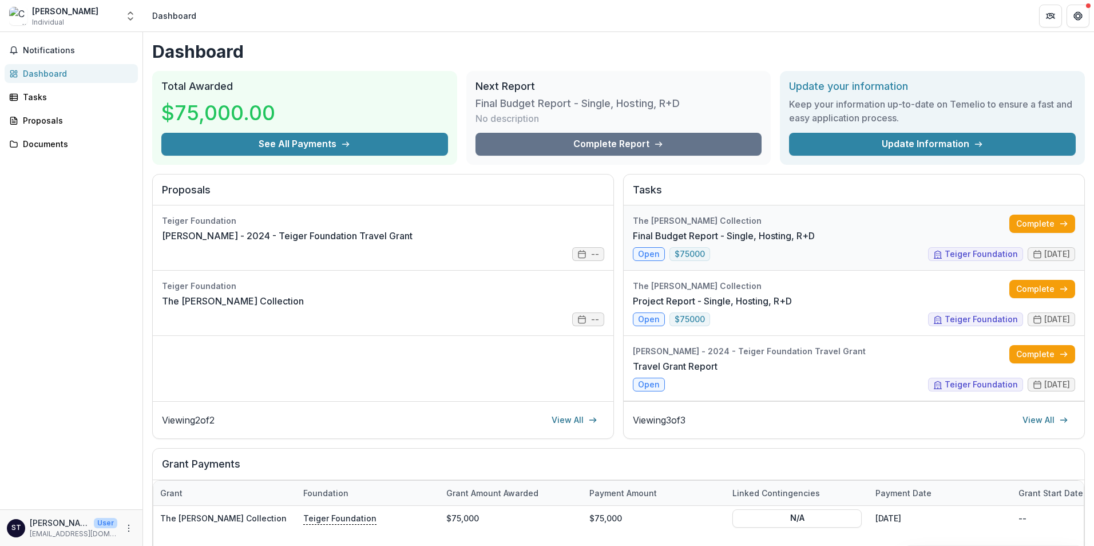
click at [644, 243] on link "Final Budget Report - Single, Hosting, R+D" at bounding box center [724, 236] width 182 height 14
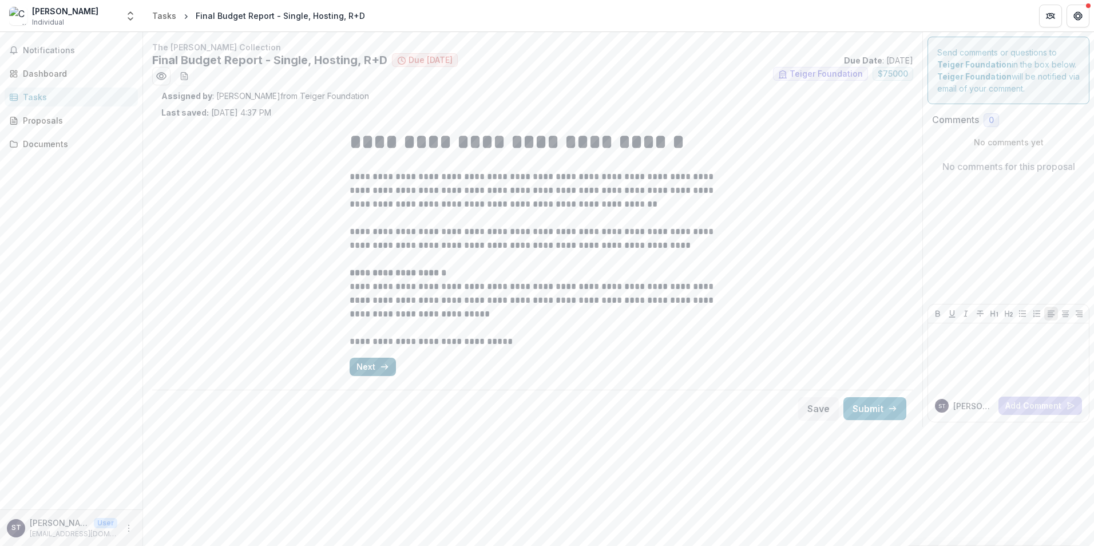
click at [363, 364] on button "Next" at bounding box center [373, 367] width 46 height 18
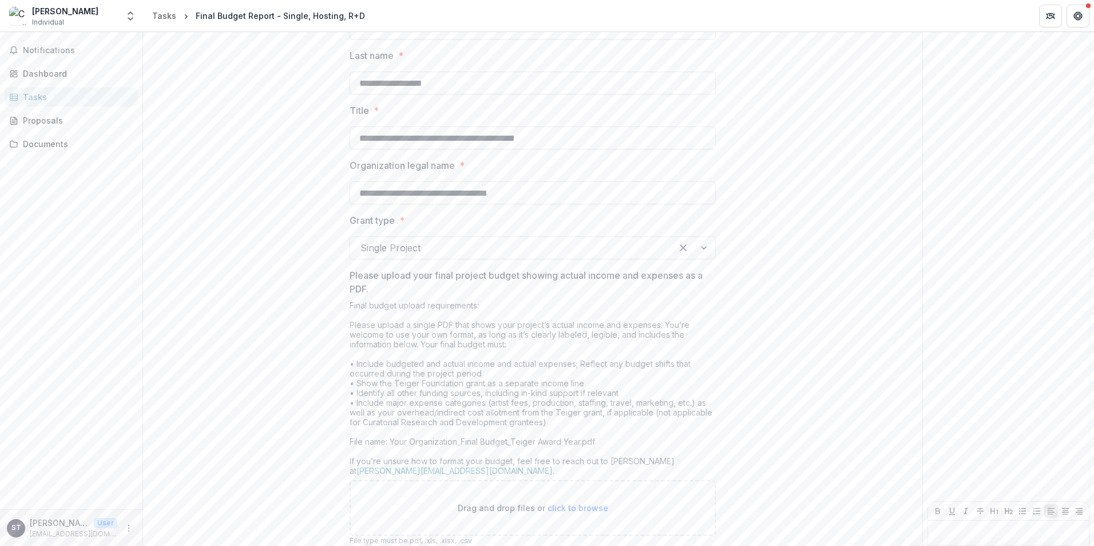
scroll to position [250, 0]
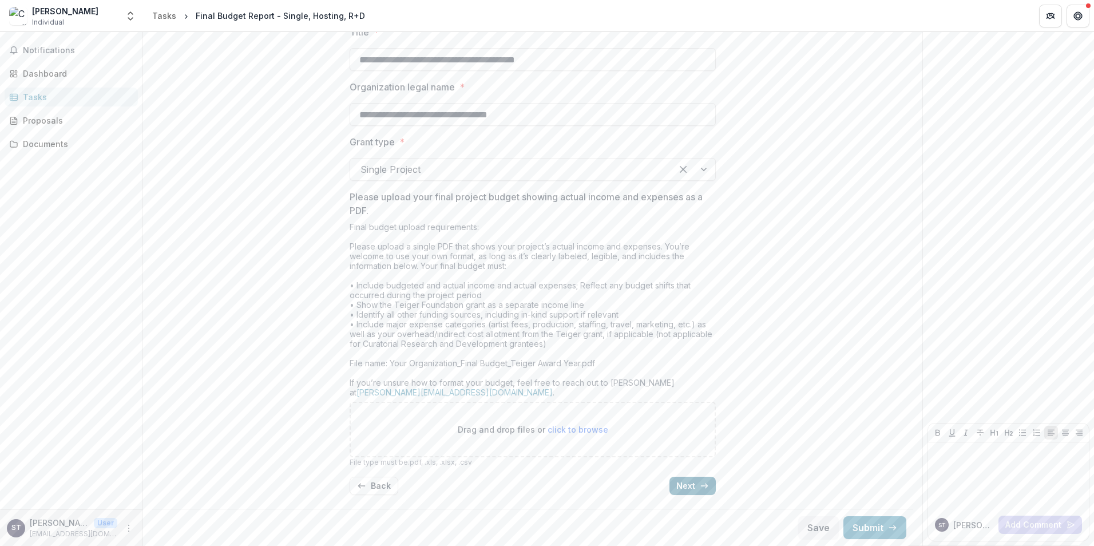
click at [680, 481] on button "Next" at bounding box center [692, 486] width 46 height 18
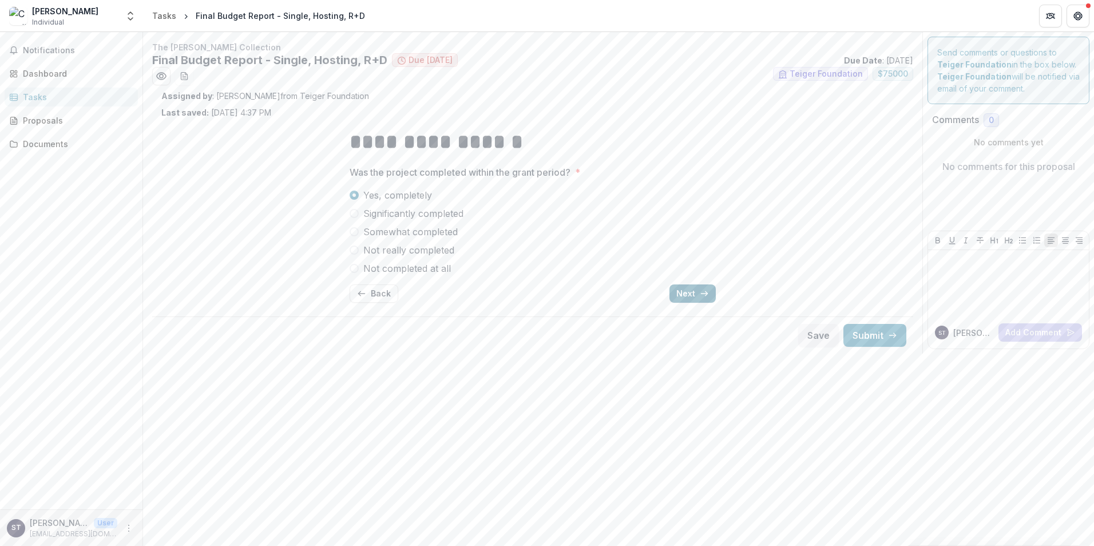
click at [695, 299] on button "Next" at bounding box center [692, 293] width 46 height 18
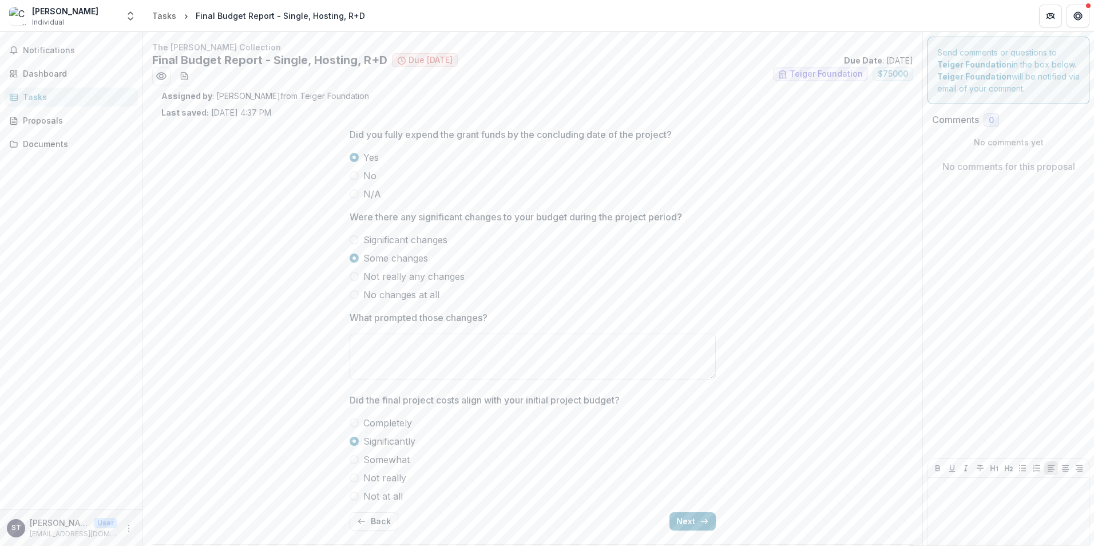
scroll to position [35, 0]
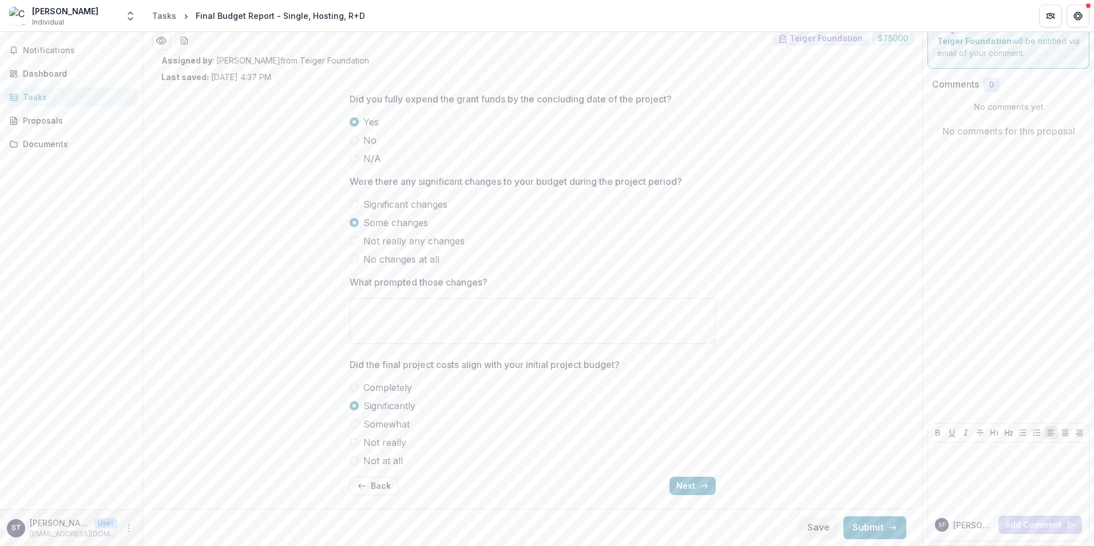
click at [361, 308] on textarea "What prompted those changes?" at bounding box center [533, 321] width 366 height 46
paste textarea "**********"
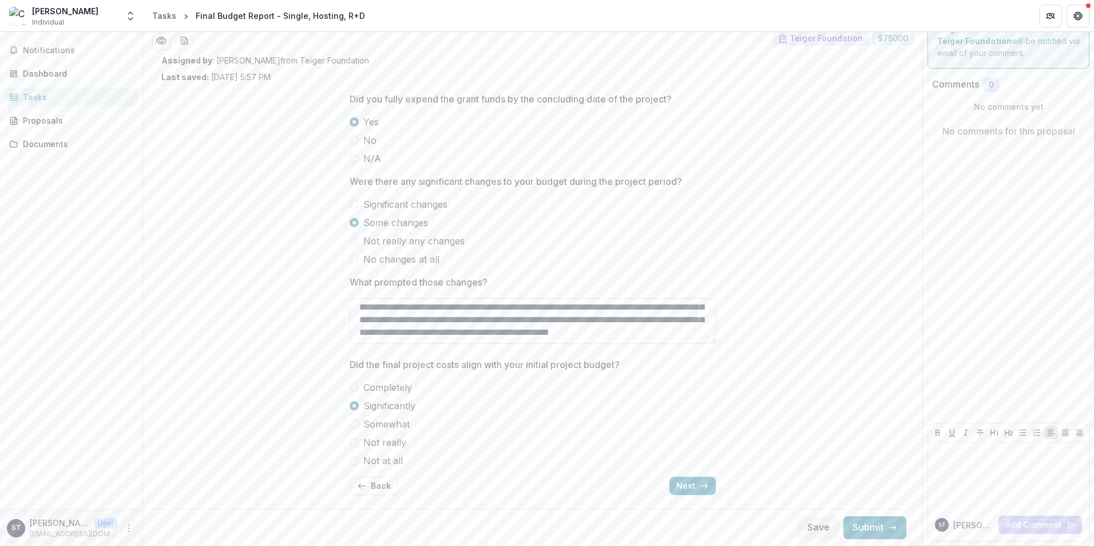
scroll to position [0, 0]
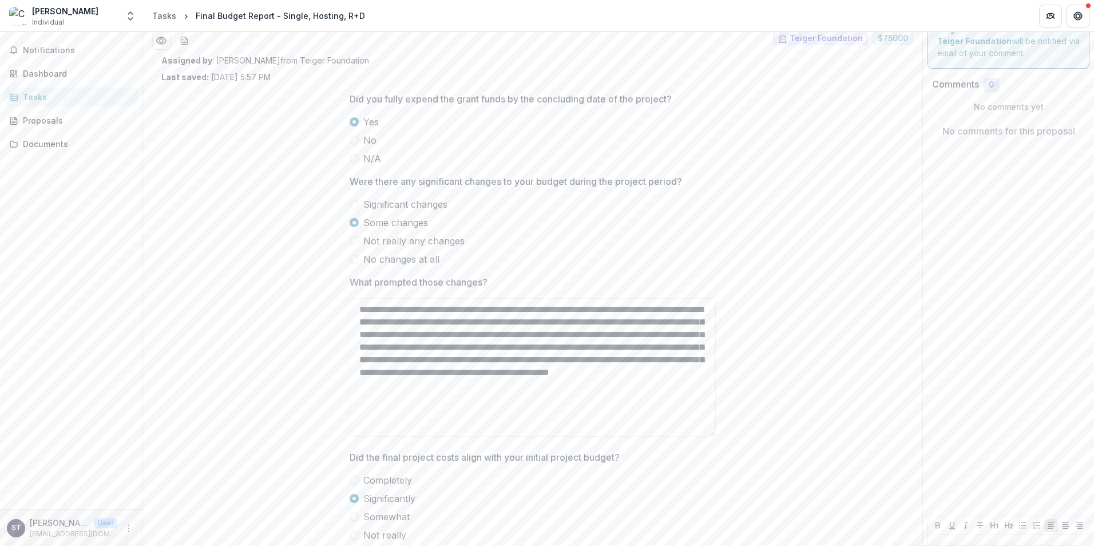
drag, startPoint x: 711, startPoint y: 342, endPoint x: 713, endPoint y: 435, distance: 92.7
click at [713, 435] on textarea "**********" at bounding box center [533, 367] width 366 height 138
type textarea "**********"
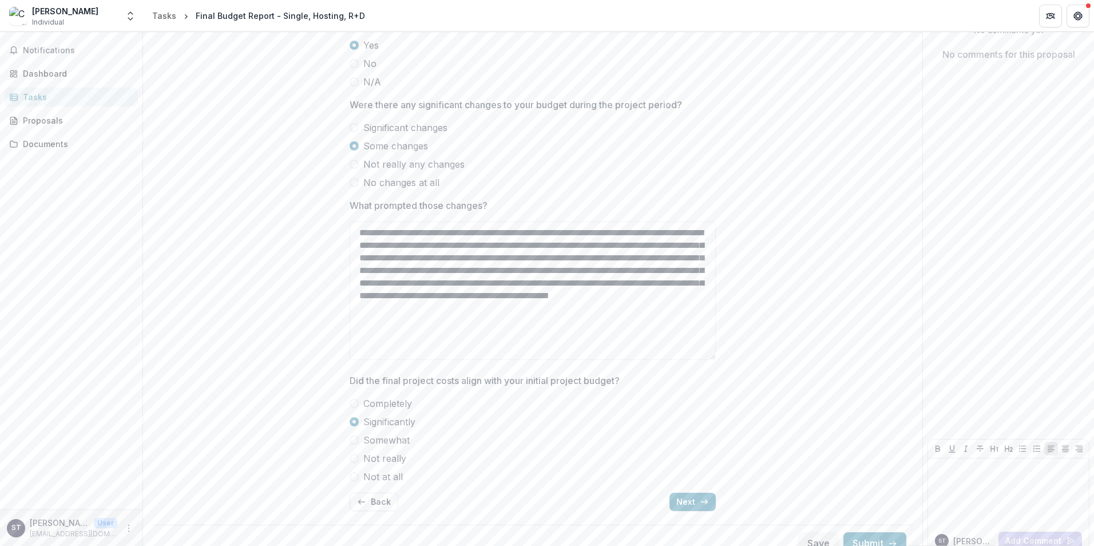
scroll to position [128, 0]
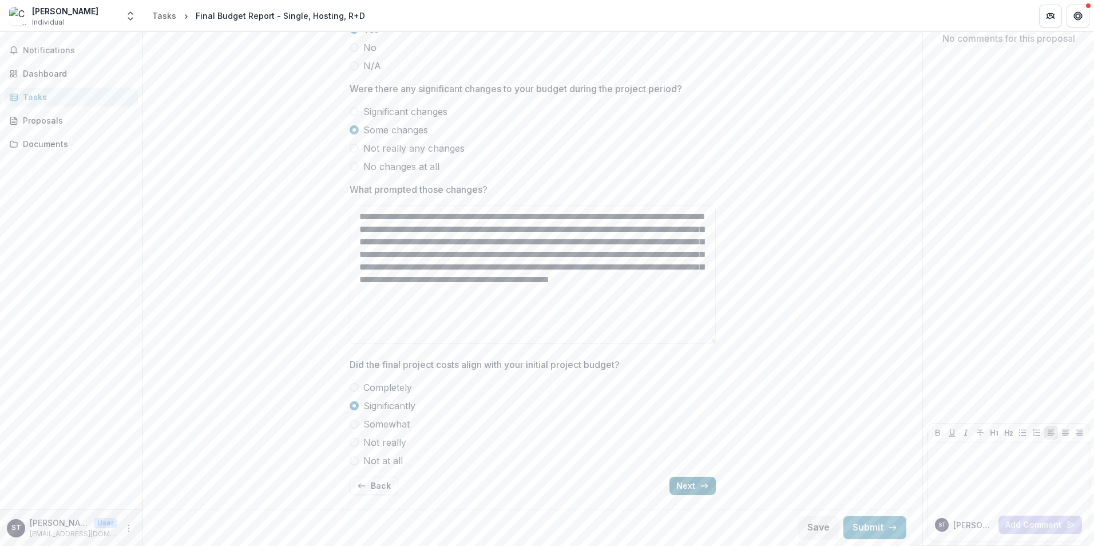
click at [685, 482] on button "Next" at bounding box center [692, 486] width 46 height 18
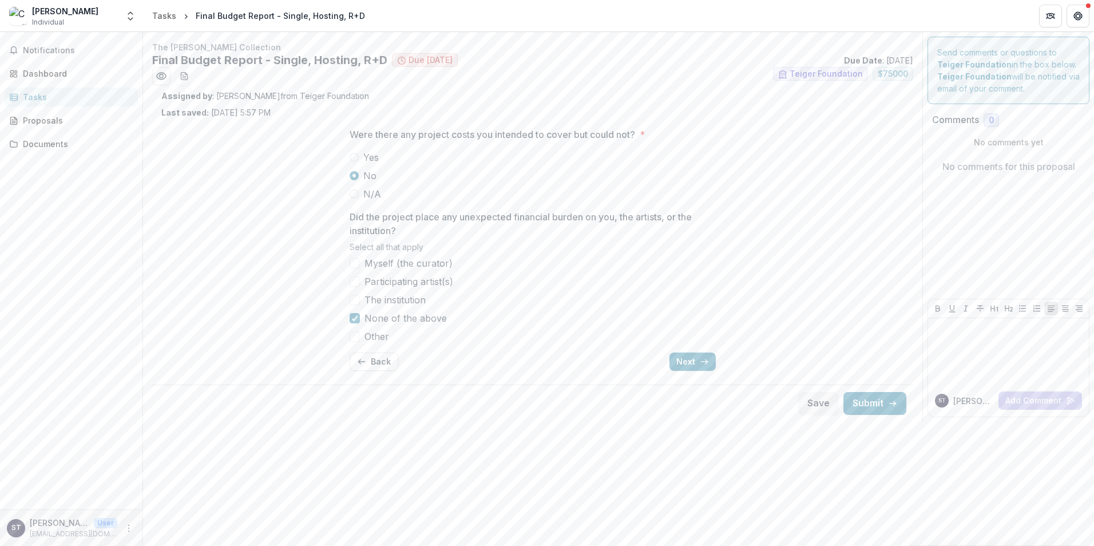
scroll to position [0, 0]
click at [676, 358] on button "Next" at bounding box center [692, 361] width 46 height 18
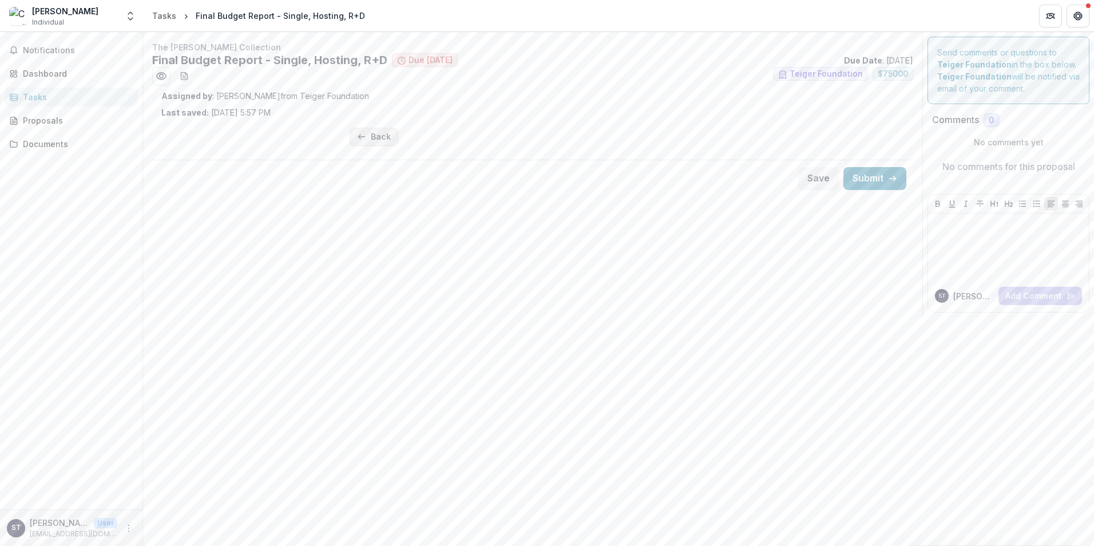
click at [359, 131] on button "Back" at bounding box center [374, 137] width 49 height 18
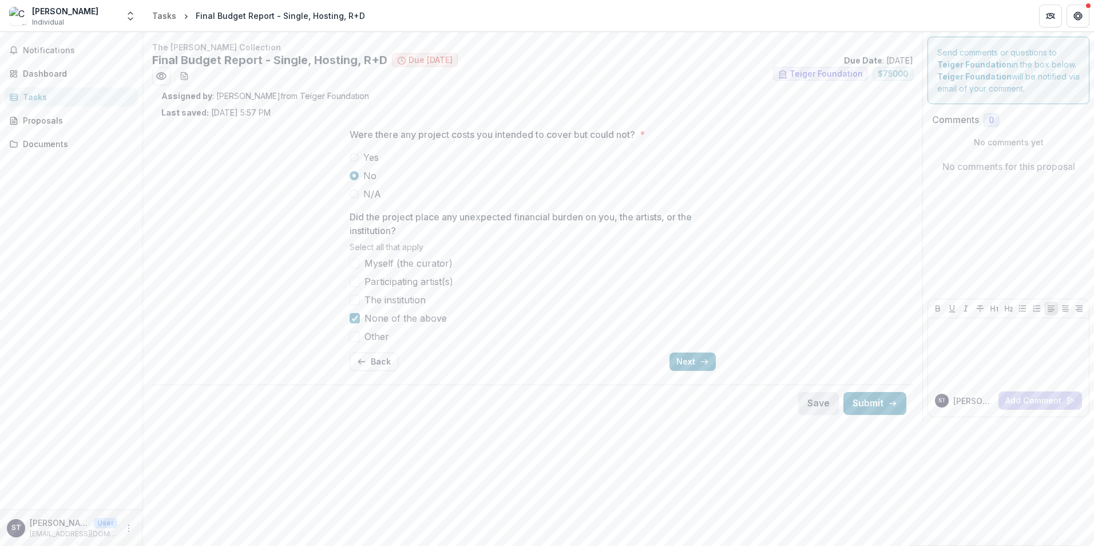
click at [808, 403] on button "Save" at bounding box center [818, 403] width 41 height 23
click at [48, 72] on div "Dashboard" at bounding box center [76, 74] width 106 height 12
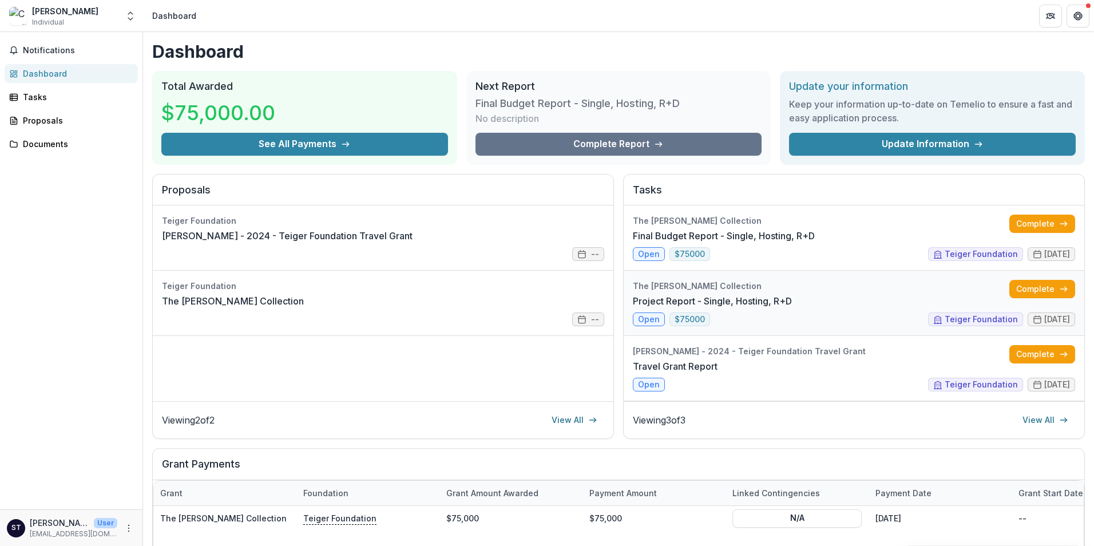
click at [647, 308] on link "Project Report - Single, Hosting, R+D" at bounding box center [712, 301] width 159 height 14
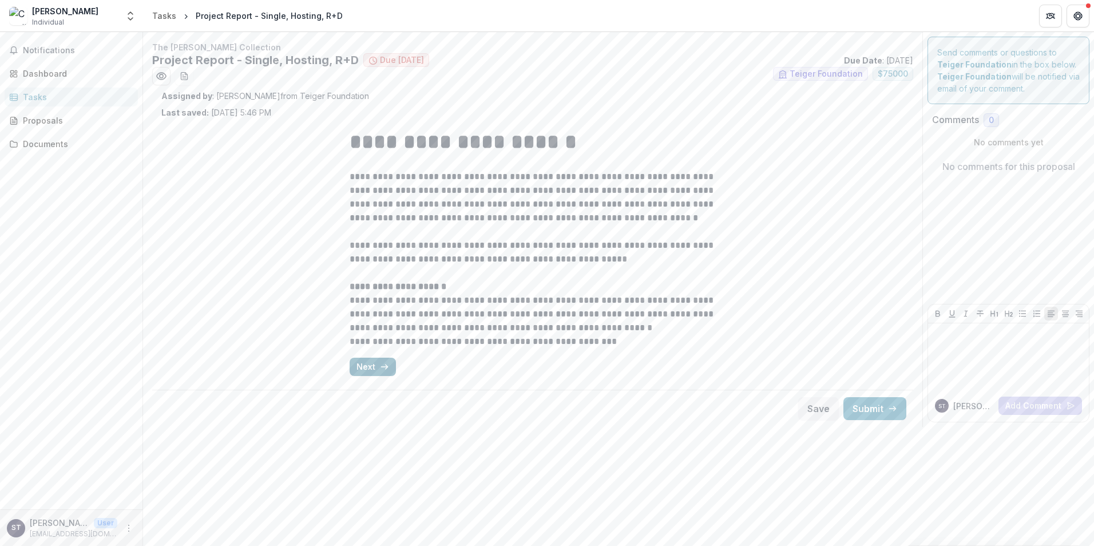
click at [359, 367] on button "Next" at bounding box center [373, 367] width 46 height 18
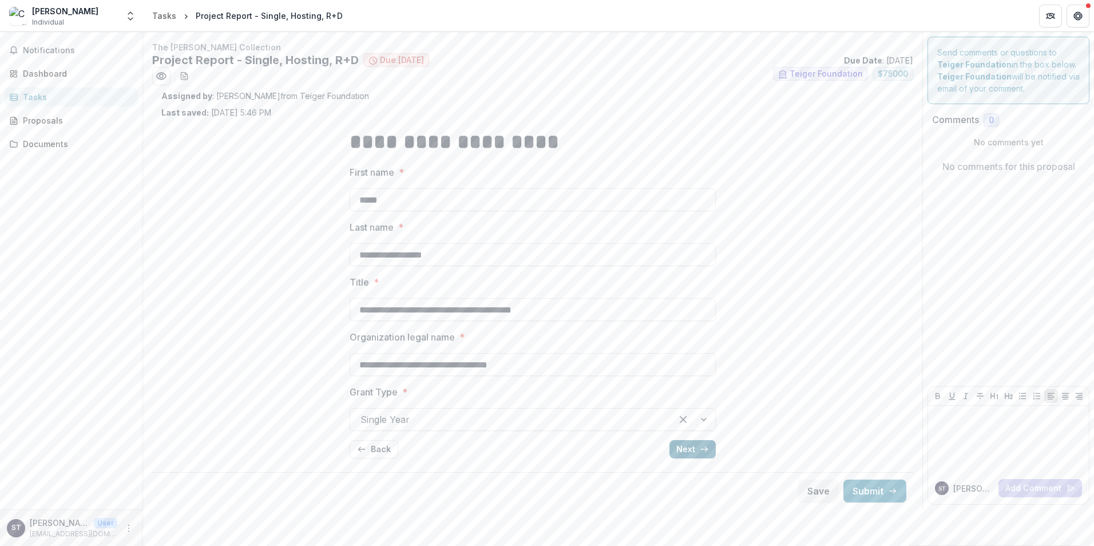
click at [685, 443] on button "Next" at bounding box center [692, 449] width 46 height 18
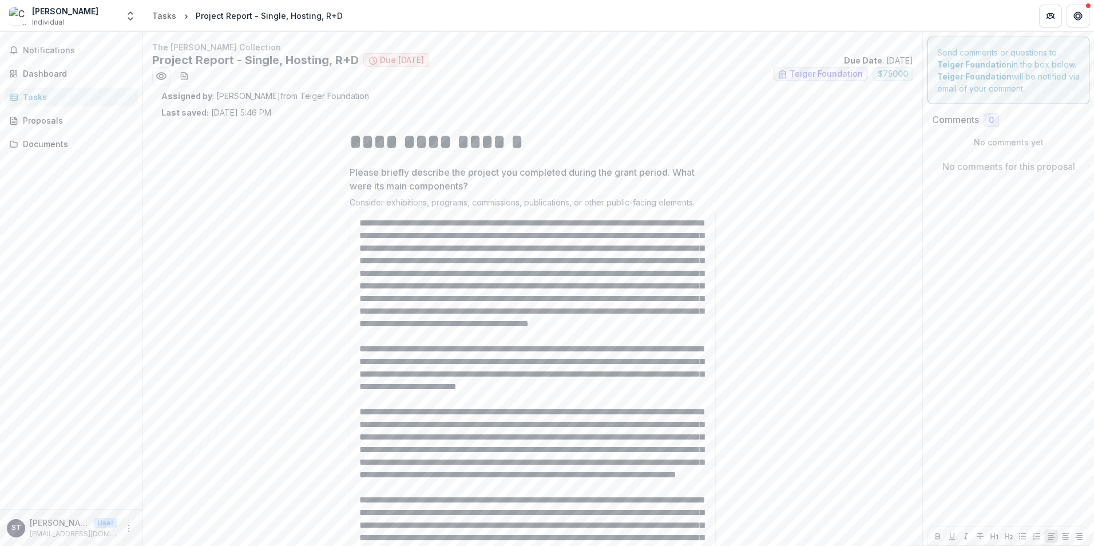
drag, startPoint x: 712, startPoint y: 256, endPoint x: 720, endPoint y: 568, distance: 311.9
click at [720, 545] on html "**********" at bounding box center [547, 273] width 1094 height 546
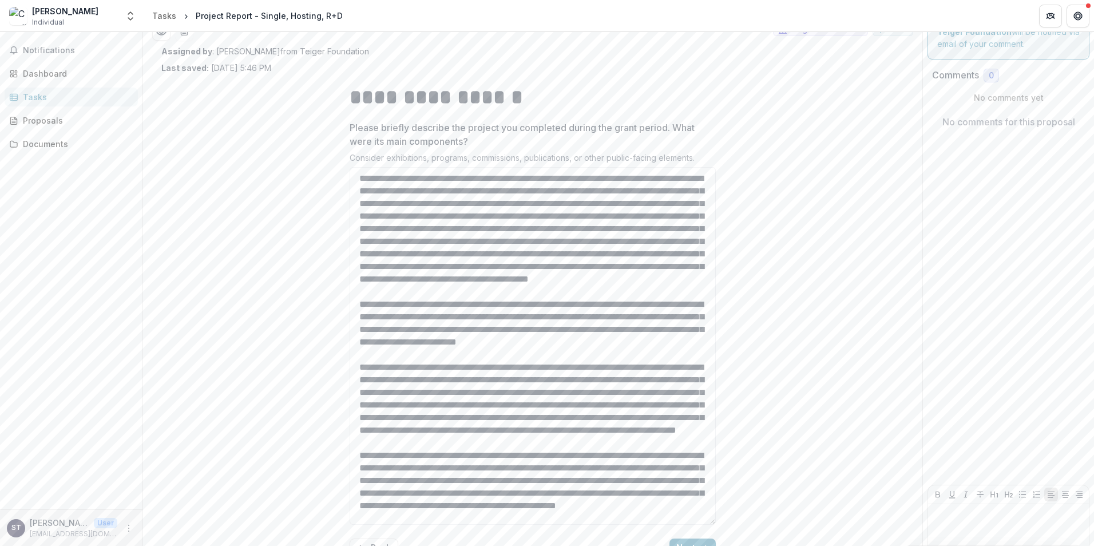
scroll to position [106, 0]
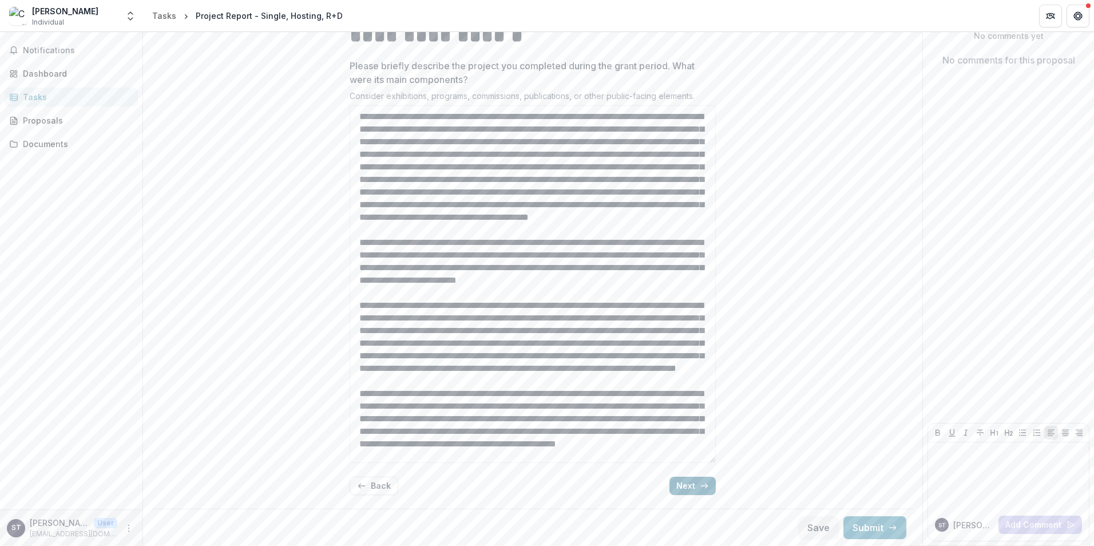
click at [678, 490] on button "Next" at bounding box center [692, 486] width 46 height 18
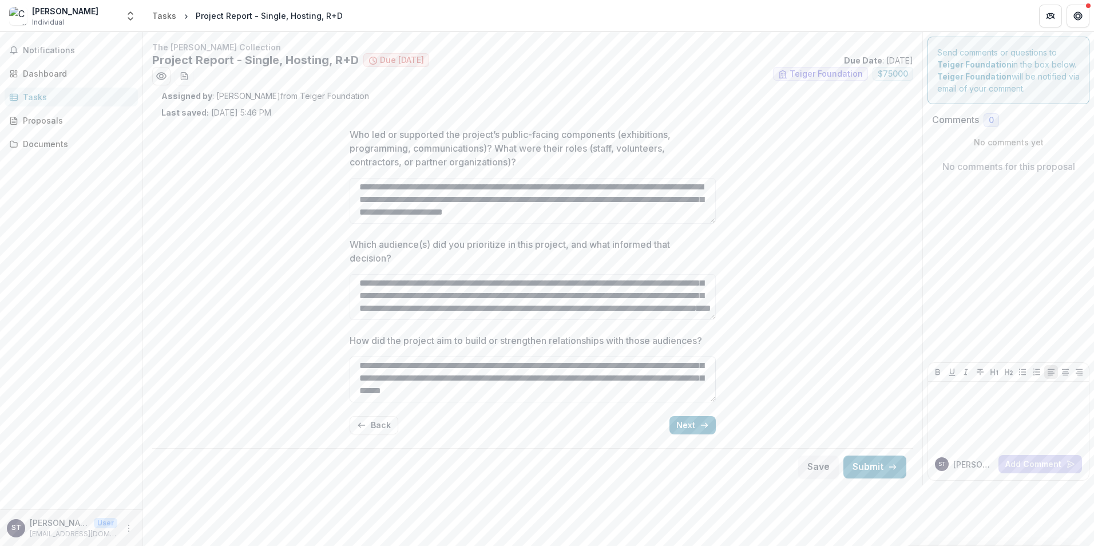
scroll to position [216, 0]
click at [681, 424] on button "Next" at bounding box center [692, 425] width 46 height 18
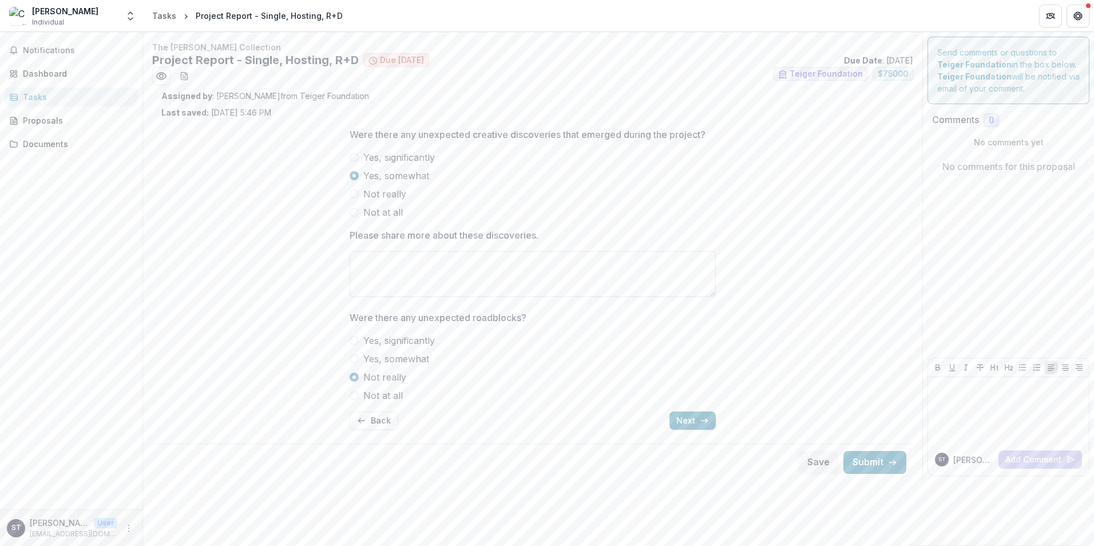
click at [390, 266] on textarea "Please share more about these discoveries." at bounding box center [533, 274] width 366 height 46
paste textarea "**********"
type textarea "**********"
click at [354, 394] on span at bounding box center [354, 395] width 9 height 9
click at [821, 460] on button "Save" at bounding box center [818, 462] width 41 height 23
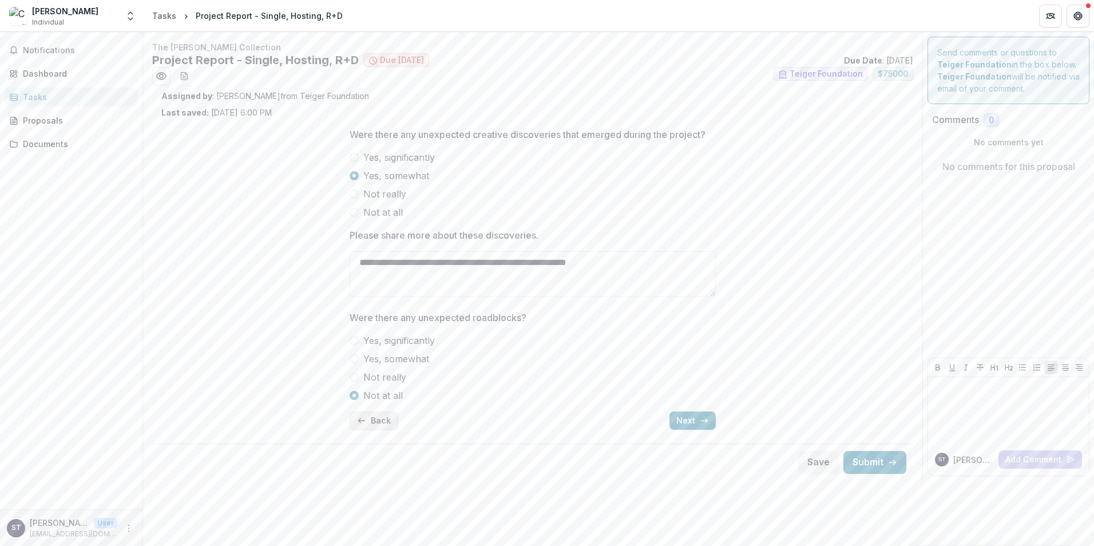
click at [382, 420] on button "Back" at bounding box center [374, 420] width 49 height 18
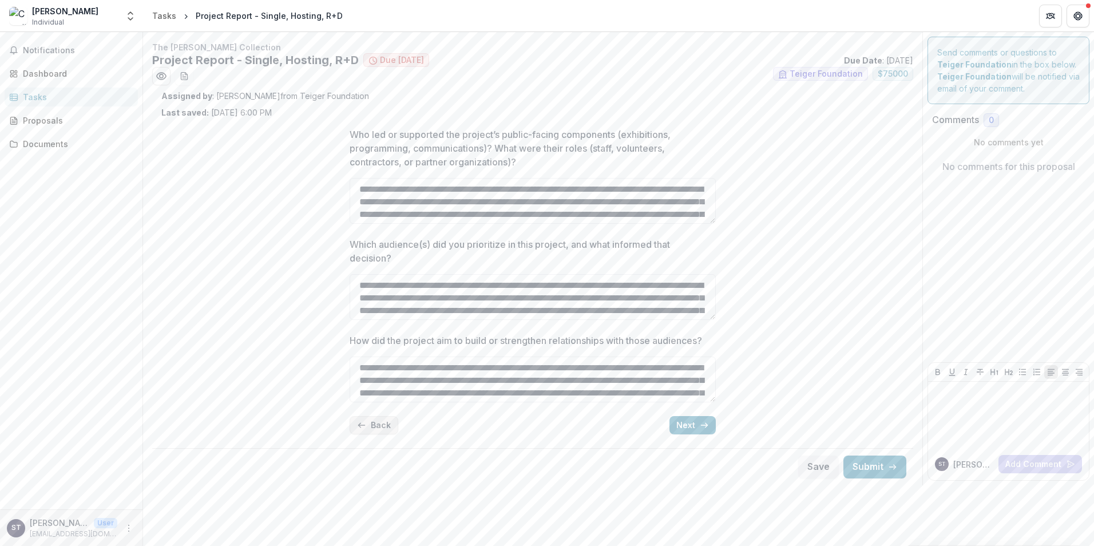
click at [381, 419] on button "Back" at bounding box center [374, 425] width 49 height 18
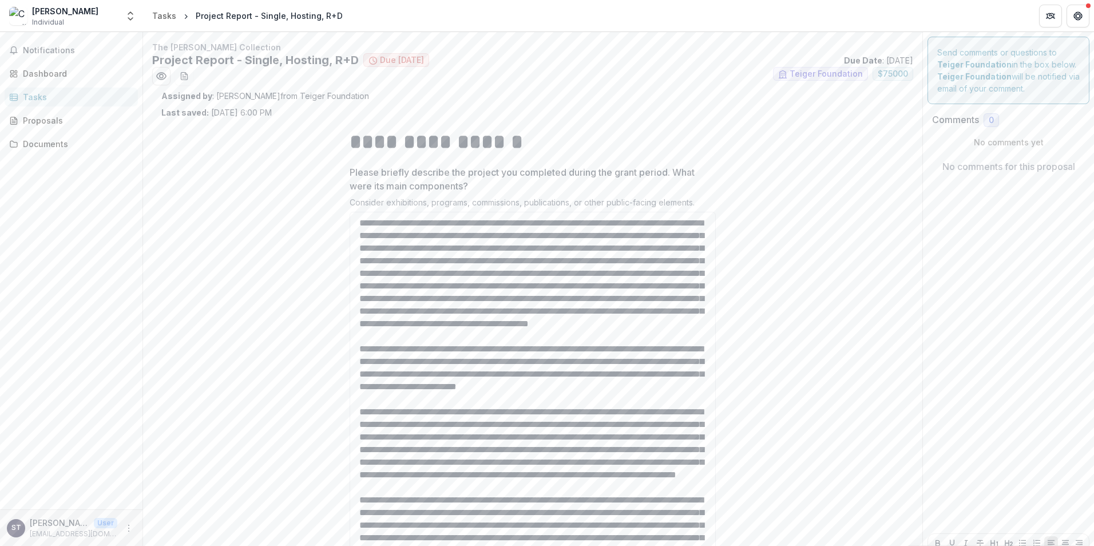
drag, startPoint x: 713, startPoint y: 255, endPoint x: 713, endPoint y: 575, distance: 319.8
click at [713, 545] on html "**********" at bounding box center [547, 273] width 1094 height 546
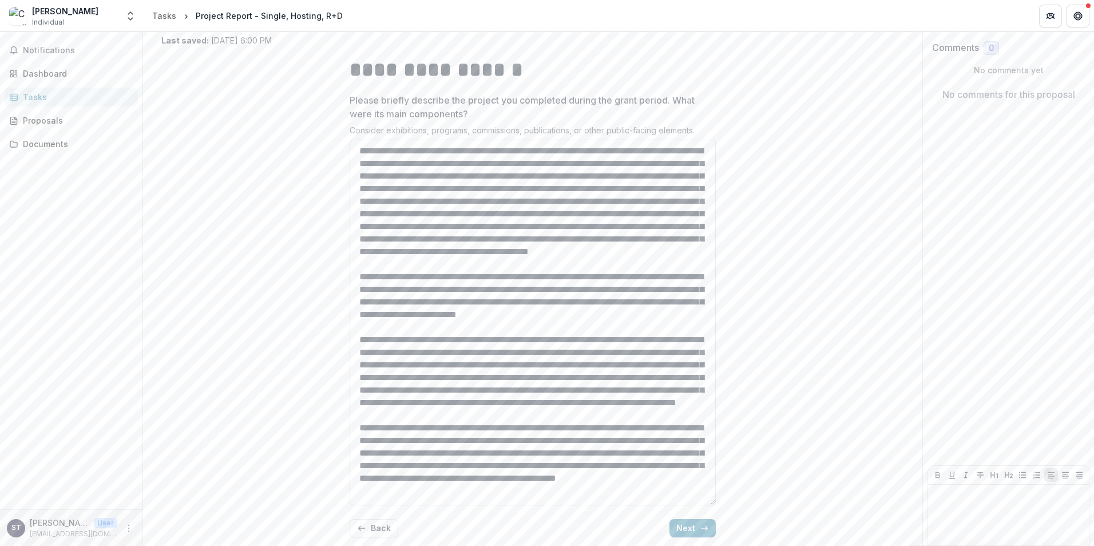
scroll to position [114, 0]
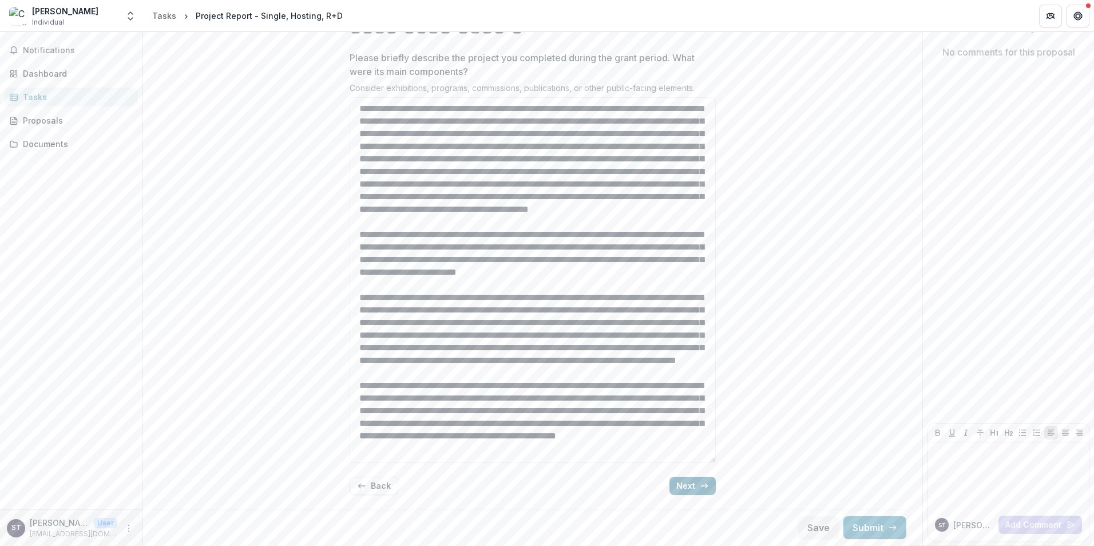
click at [703, 488] on icon "button" at bounding box center [704, 485] width 9 height 9
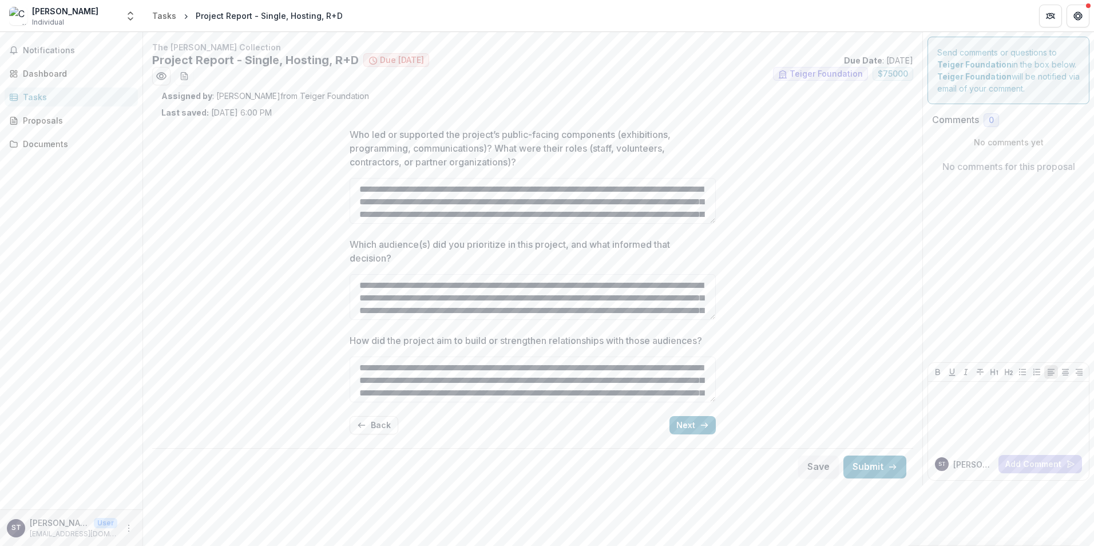
scroll to position [0, 0]
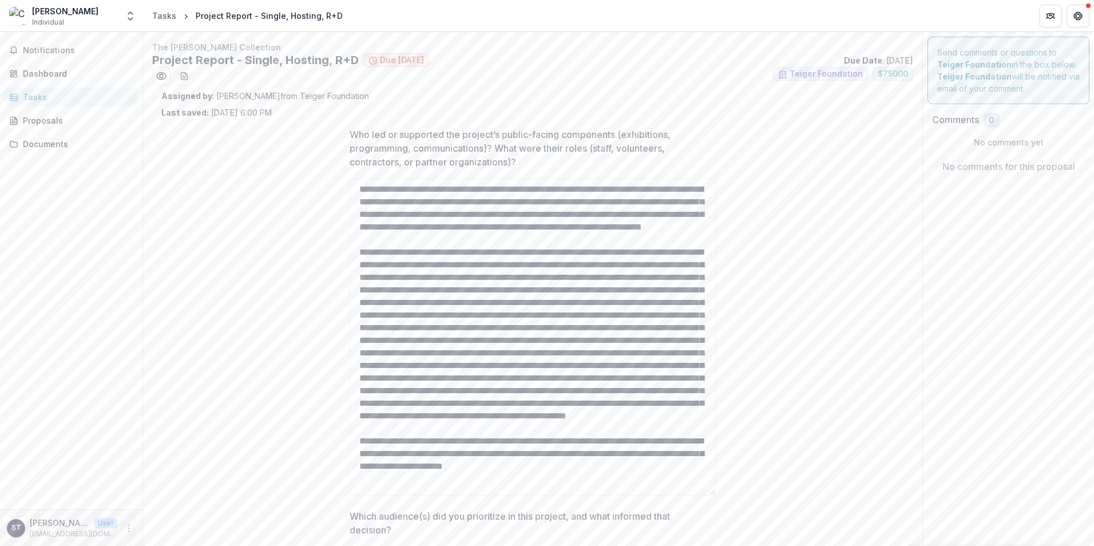
drag, startPoint x: 713, startPoint y: 220, endPoint x: 724, endPoint y: 492, distance: 272.0
click at [724, 492] on div "Who led or supported the project’s public-facing components (exhibitions, progr…" at bounding box center [532, 416] width 743 height 597
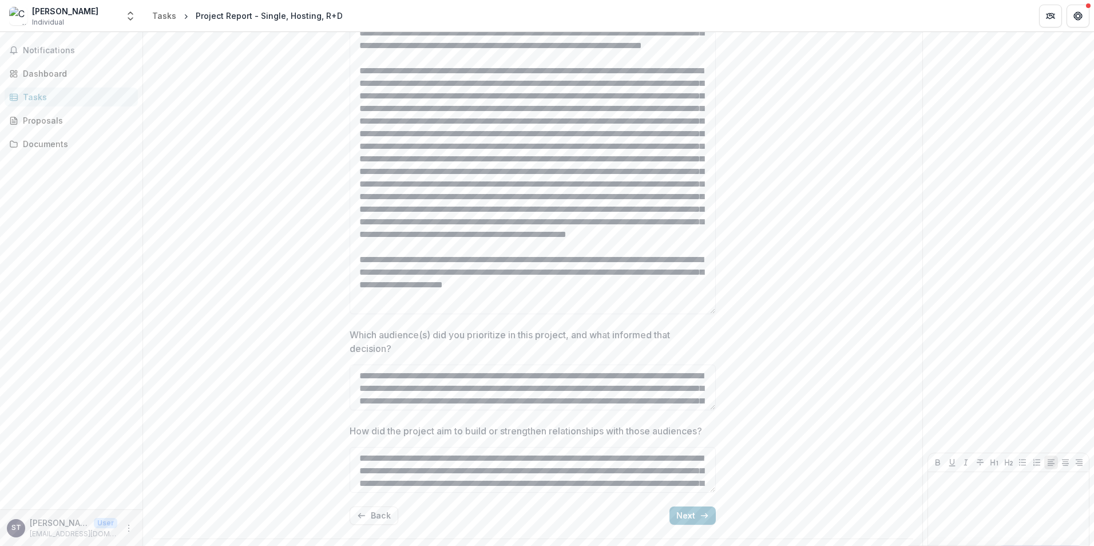
scroll to position [211, 0]
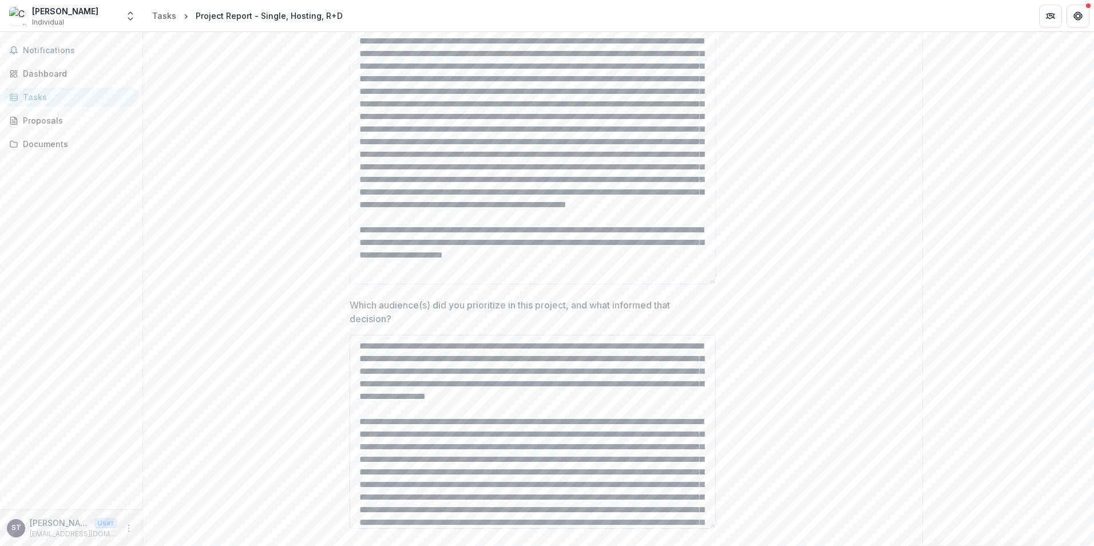
drag, startPoint x: 712, startPoint y: 378, endPoint x: 713, endPoint y: 534, distance: 156.8
click at [723, 545] on html "Skip to content [PERSON_NAME] Individual Nonprofits [PERSON_NAME] The [PERSON_N…" at bounding box center [547, 273] width 1094 height 546
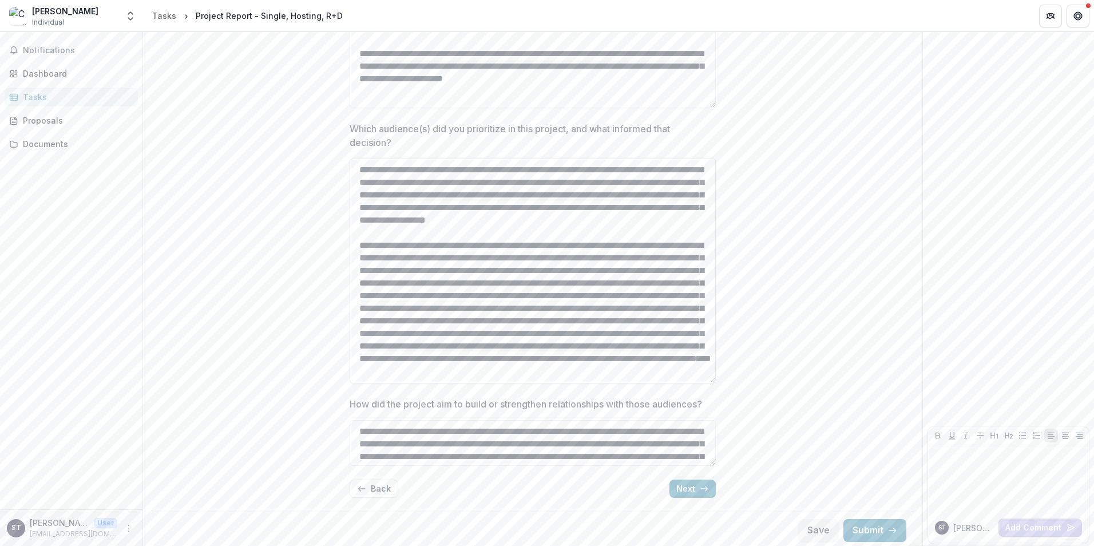
scroll to position [390, 0]
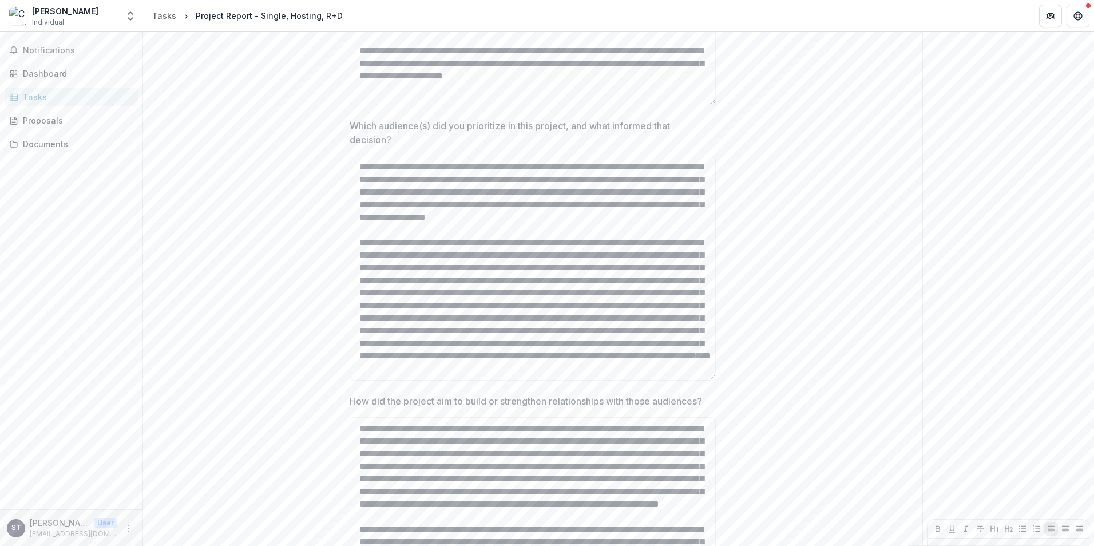
drag, startPoint x: 711, startPoint y: 461, endPoint x: 722, endPoint y: 574, distance: 114.4
click at [722, 545] on html "Skip to content [PERSON_NAME] Individual Nonprofits [PERSON_NAME] The [PERSON_N…" at bounding box center [547, 273] width 1094 height 546
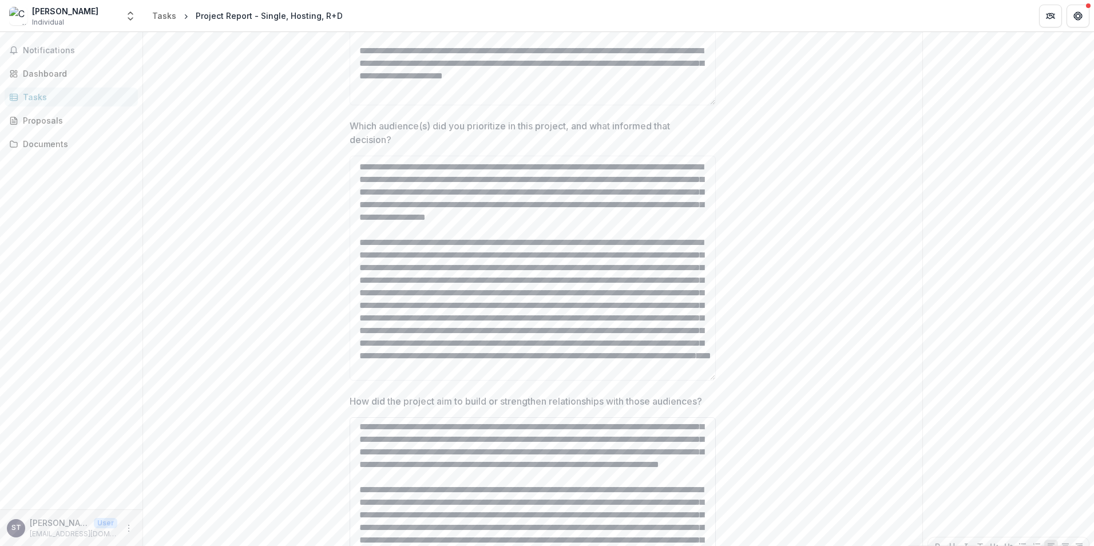
scroll to position [447, 0]
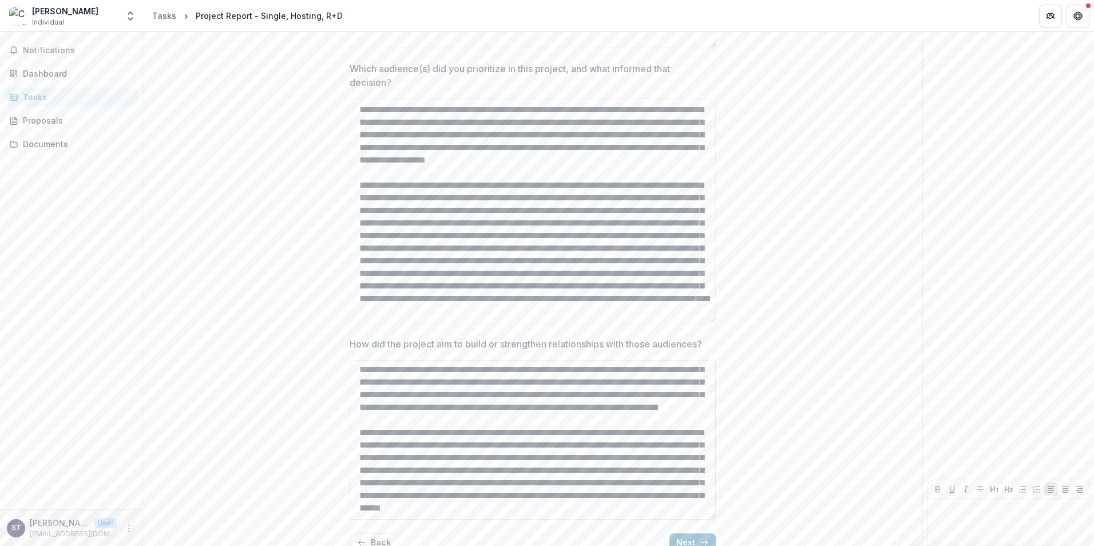
click at [589, 495] on textarea "How did the project aim to build or strengthen relationships with those audienc…" at bounding box center [533, 440] width 366 height 160
type textarea "**********"
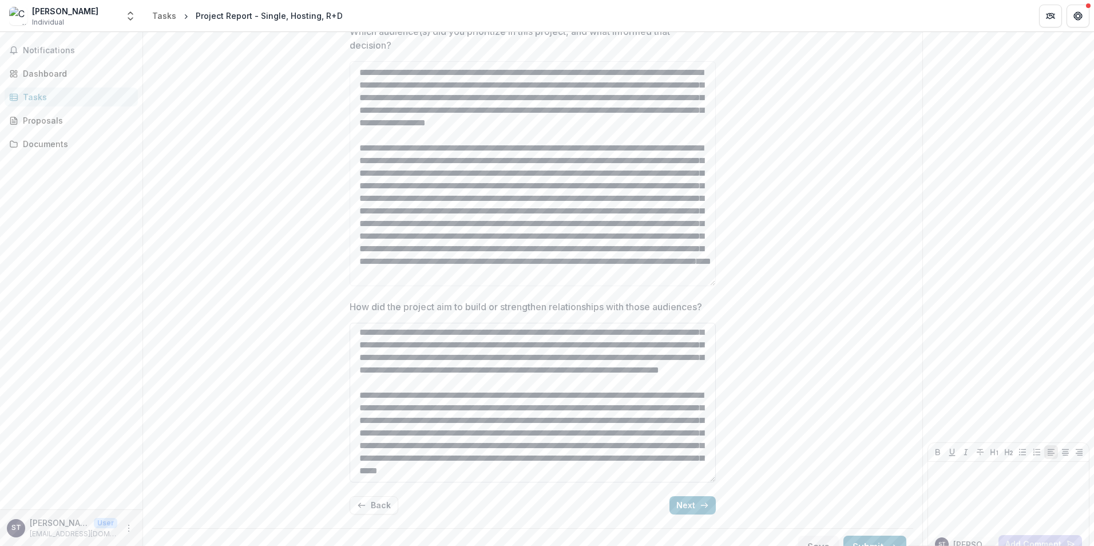
scroll to position [504, 0]
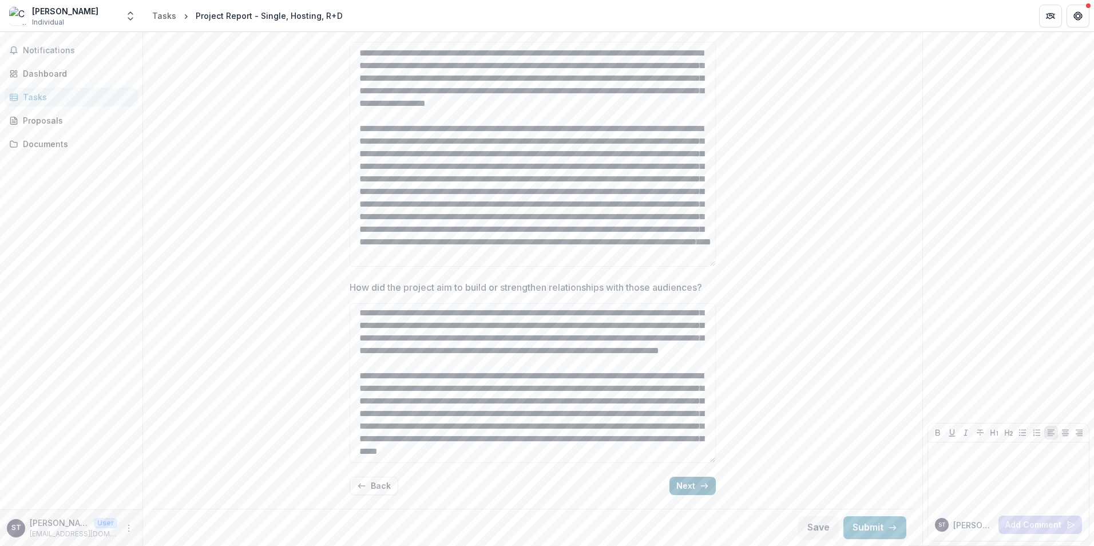
click at [687, 488] on button "Next" at bounding box center [692, 486] width 46 height 18
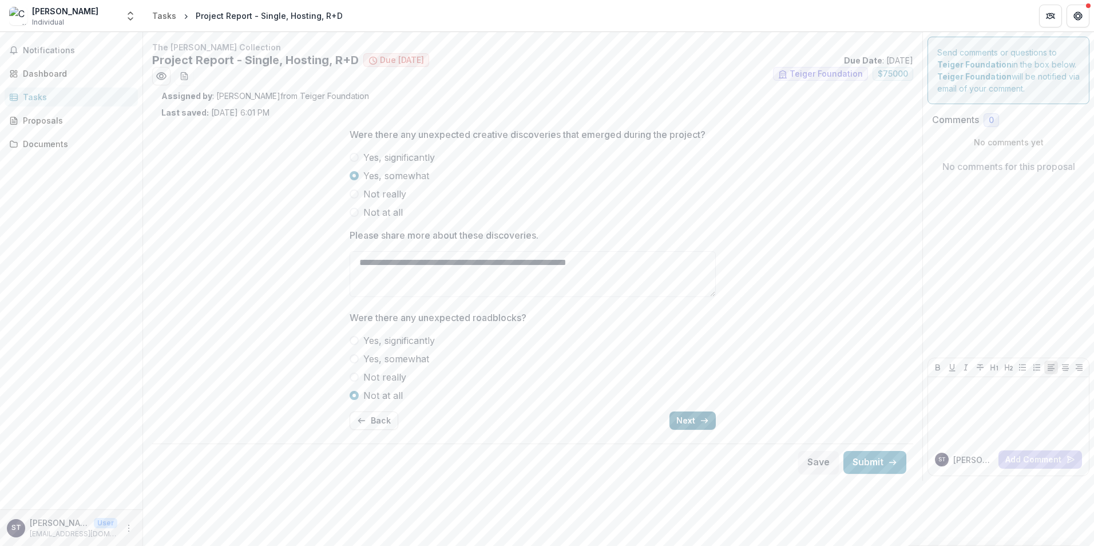
scroll to position [0, 0]
click at [683, 416] on button "Next" at bounding box center [692, 420] width 46 height 18
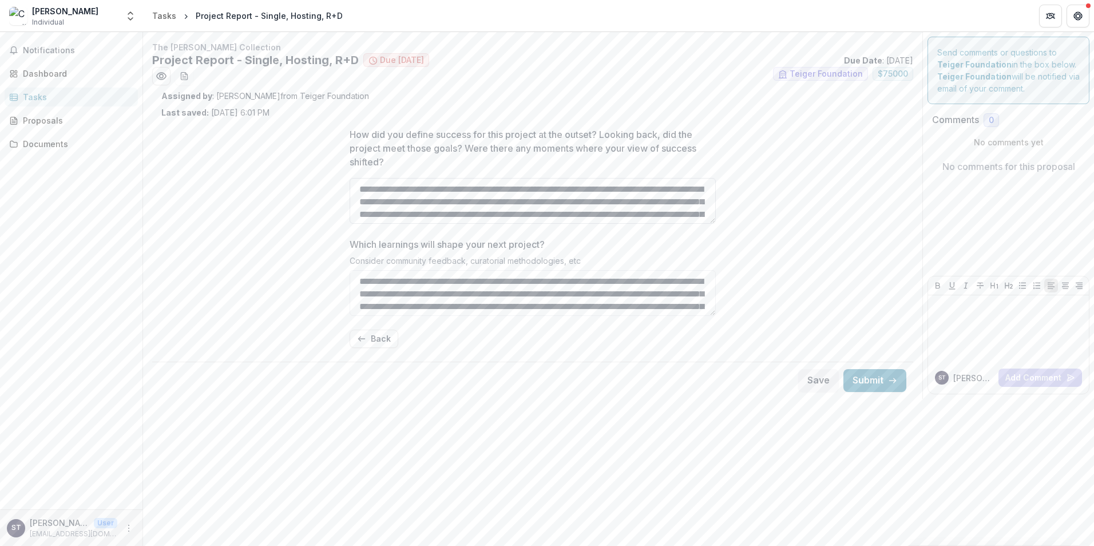
scroll to position [45, 0]
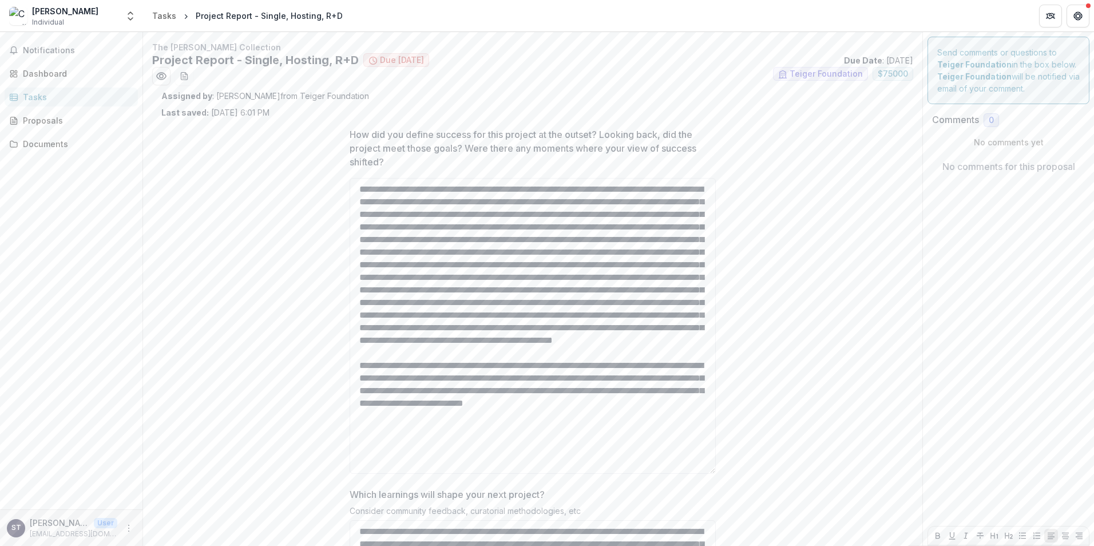
drag, startPoint x: 713, startPoint y: 220, endPoint x: 711, endPoint y: 470, distance: 250.0
click at [711, 470] on textarea "How did you define success for this project at the outset? Looking back, did th…" at bounding box center [533, 326] width 366 height 296
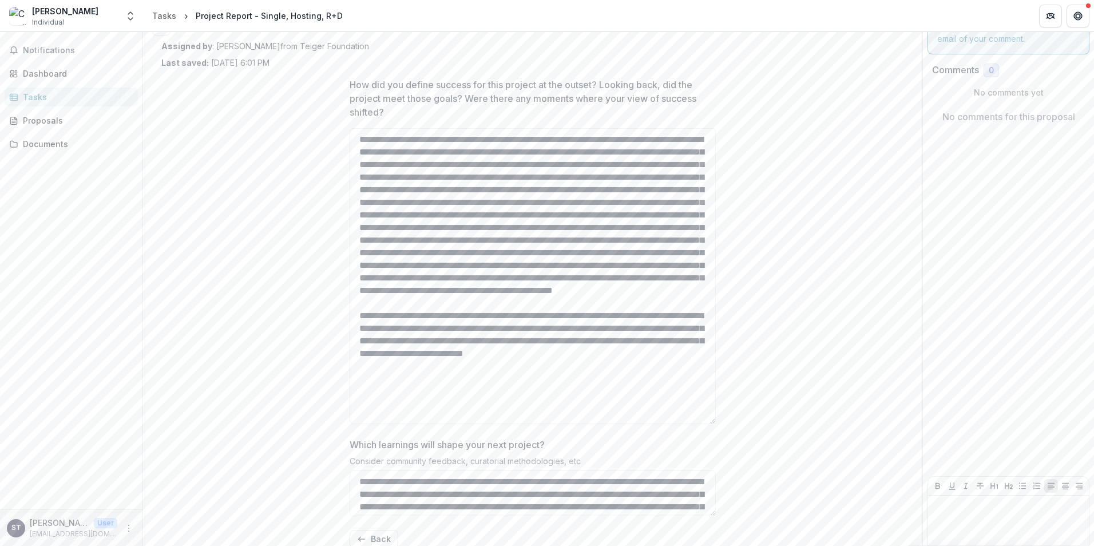
scroll to position [103, 0]
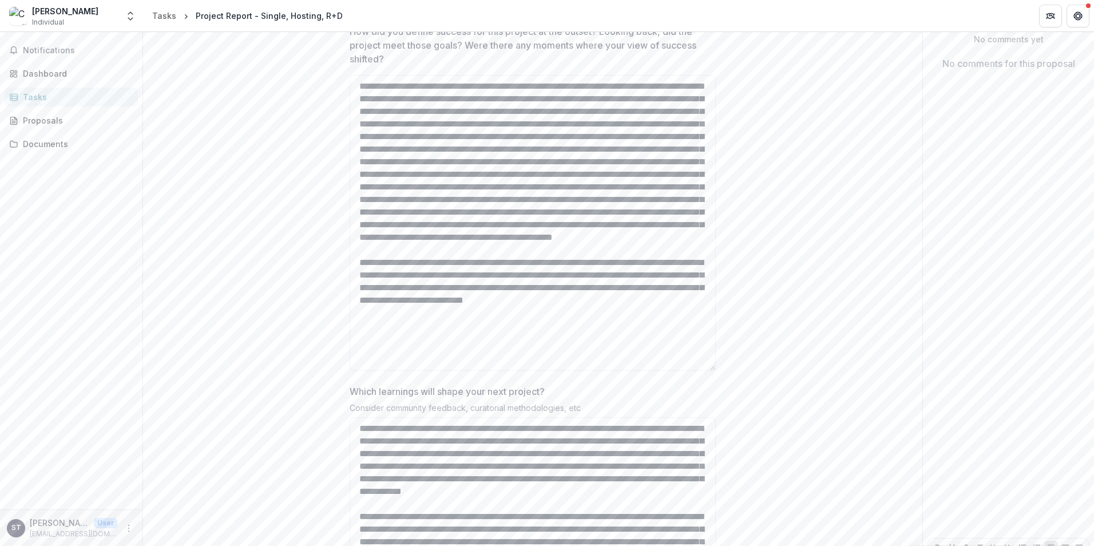
drag, startPoint x: 712, startPoint y: 460, endPoint x: 713, endPoint y: 575, distance: 115.0
click at [713, 545] on html "Skip to content [PERSON_NAME] Individual Nonprofits [PERSON_NAME] The [PERSON_N…" at bounding box center [547, 273] width 1094 height 546
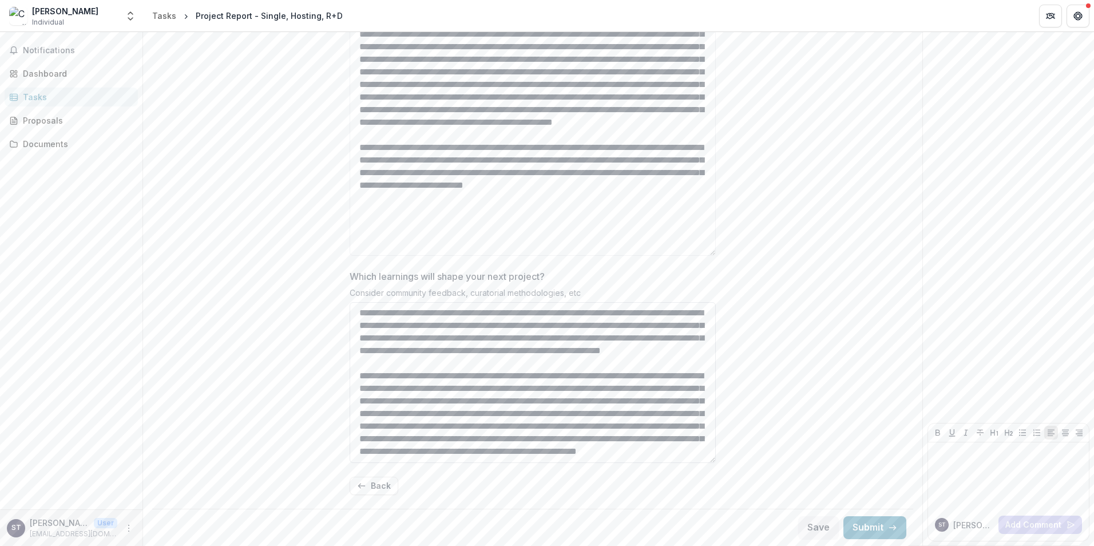
scroll to position [152, 0]
click at [877, 525] on button "Submit" at bounding box center [874, 527] width 63 height 23
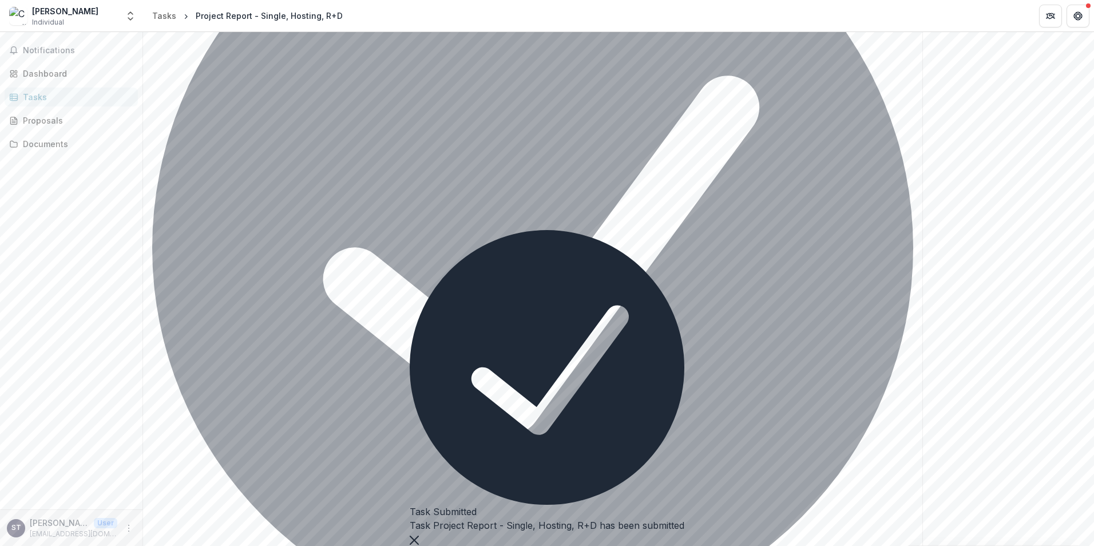
scroll to position [0, 0]
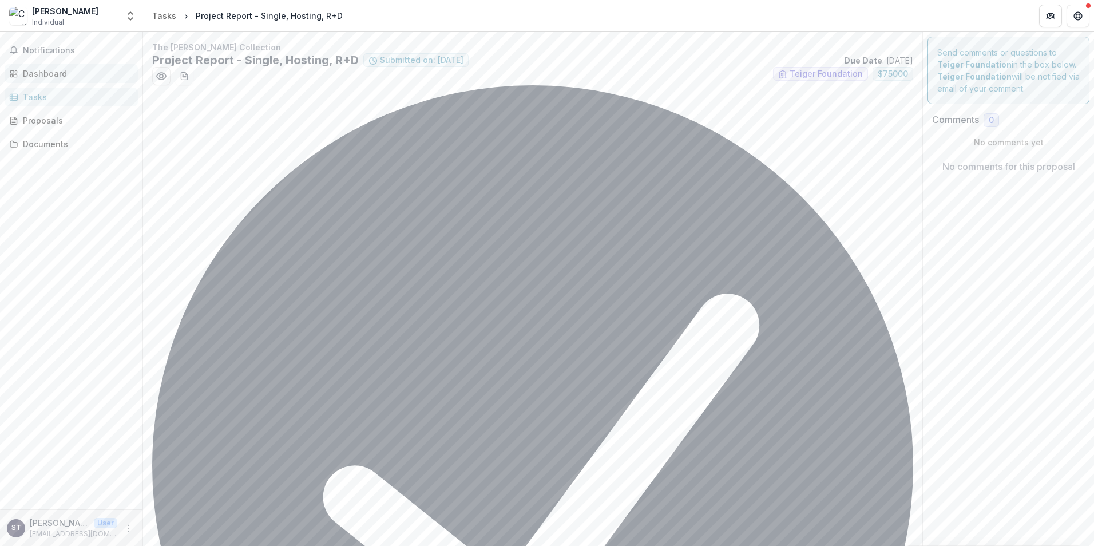
click at [50, 75] on div "Dashboard" at bounding box center [76, 74] width 106 height 12
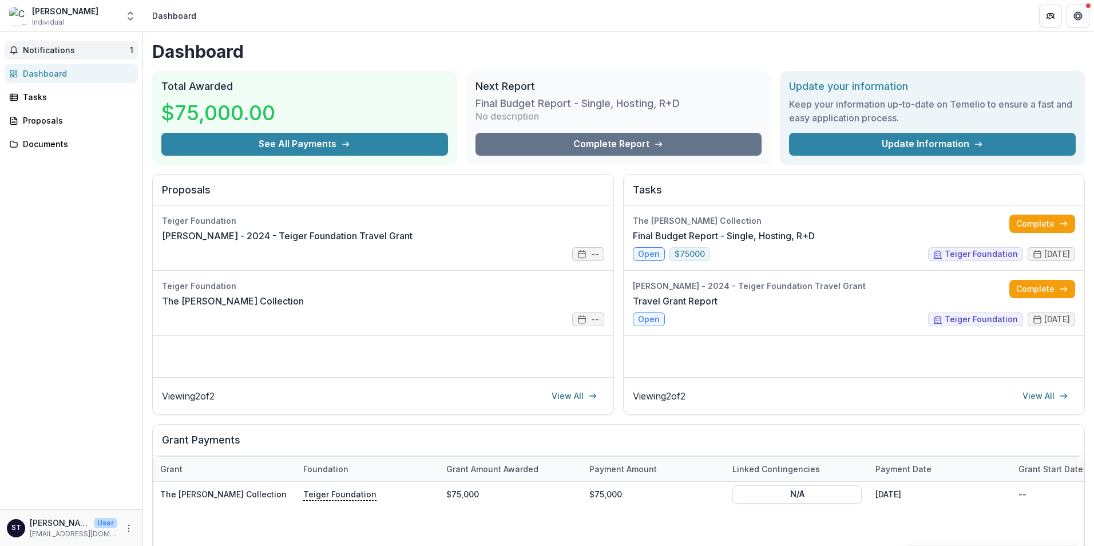
click at [56, 55] on span "Notifications" at bounding box center [76, 51] width 107 height 10
click at [41, 73] on div "Dashboard" at bounding box center [76, 69] width 106 height 12
click at [648, 243] on link "Final Budget Report - Single, Hosting, R+D" at bounding box center [724, 236] width 182 height 14
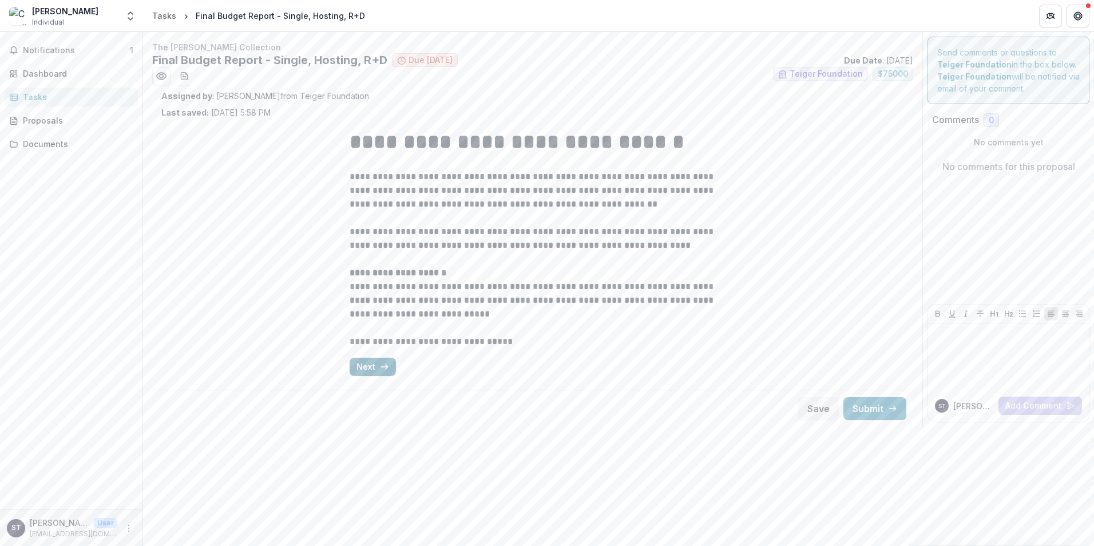
click at [380, 364] on icon "button" at bounding box center [384, 366] width 9 height 9
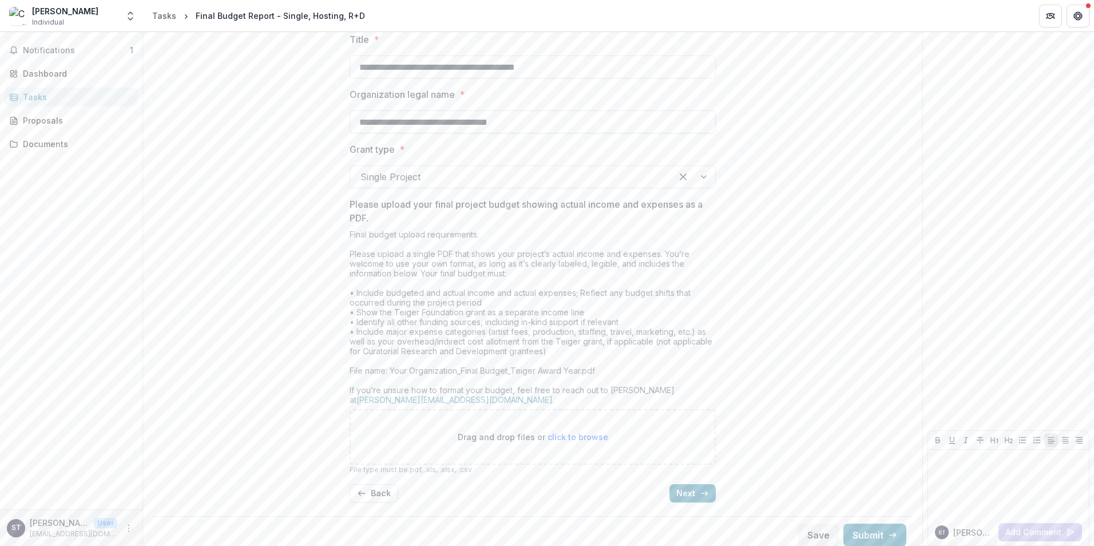
scroll to position [250, 0]
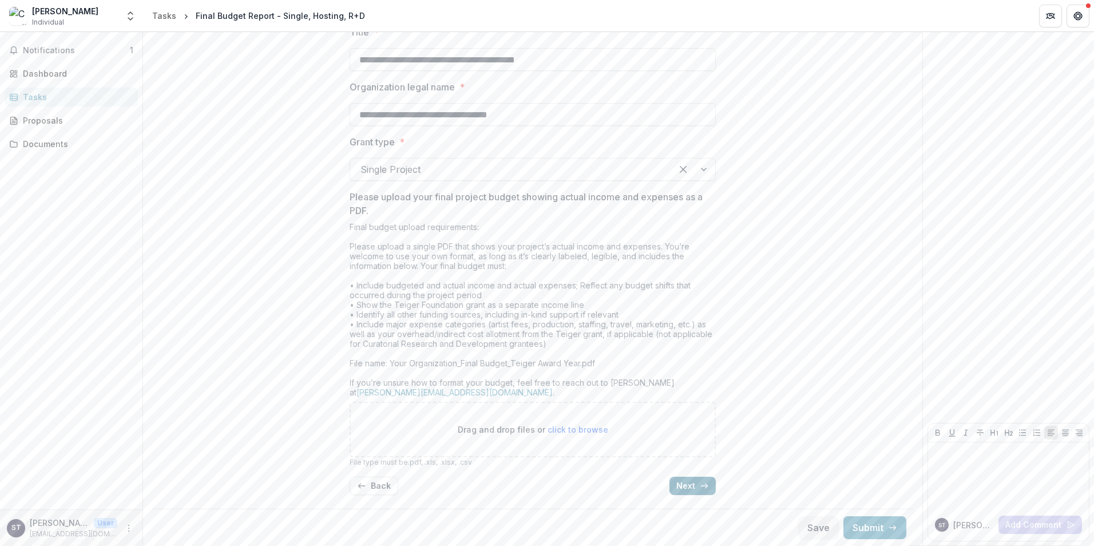
click at [684, 486] on button "Next" at bounding box center [692, 486] width 46 height 18
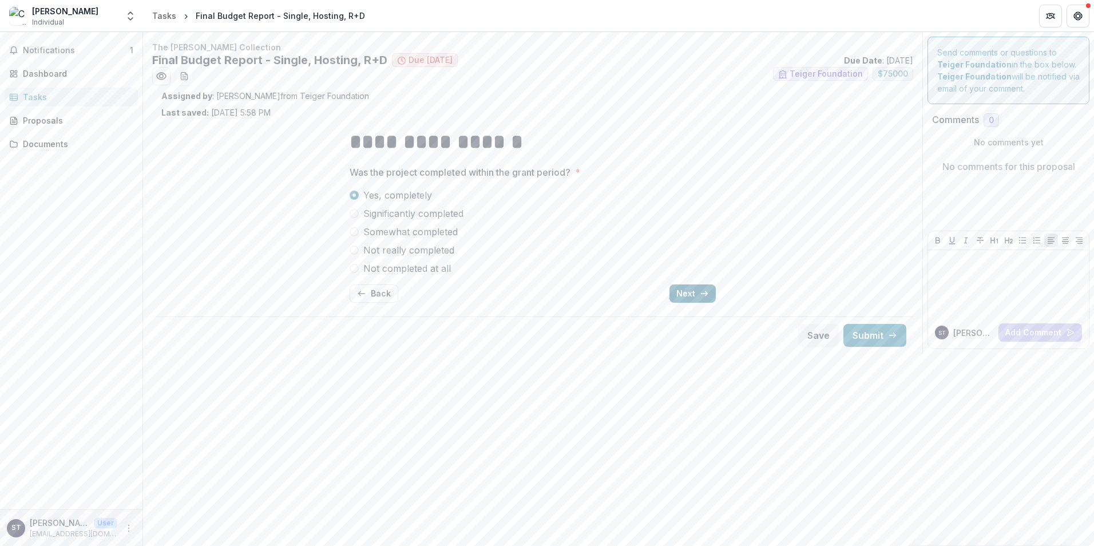
click at [680, 296] on button "Next" at bounding box center [692, 293] width 46 height 18
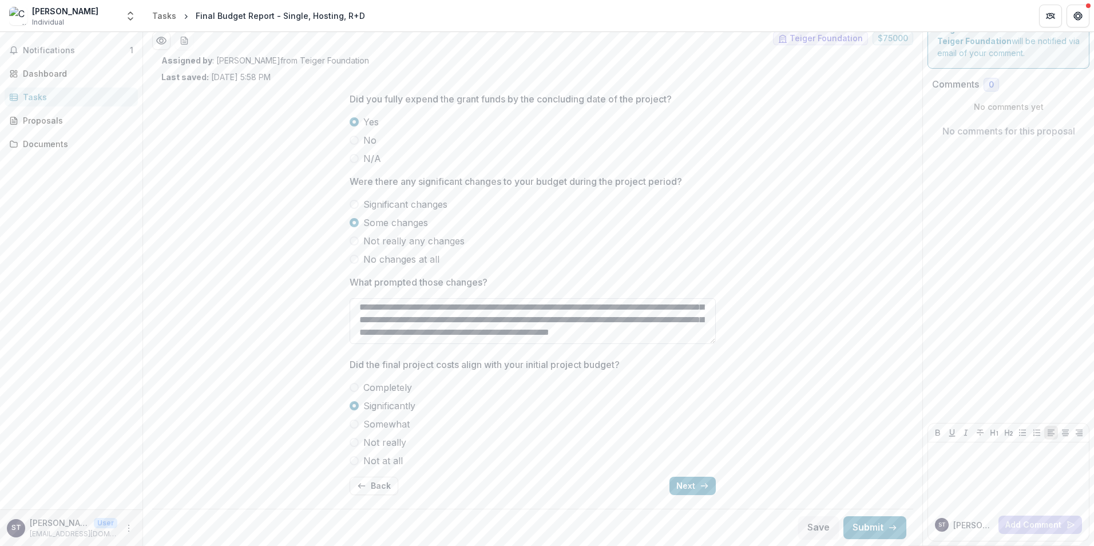
scroll to position [65, 0]
click at [672, 482] on button "Next" at bounding box center [692, 486] width 46 height 18
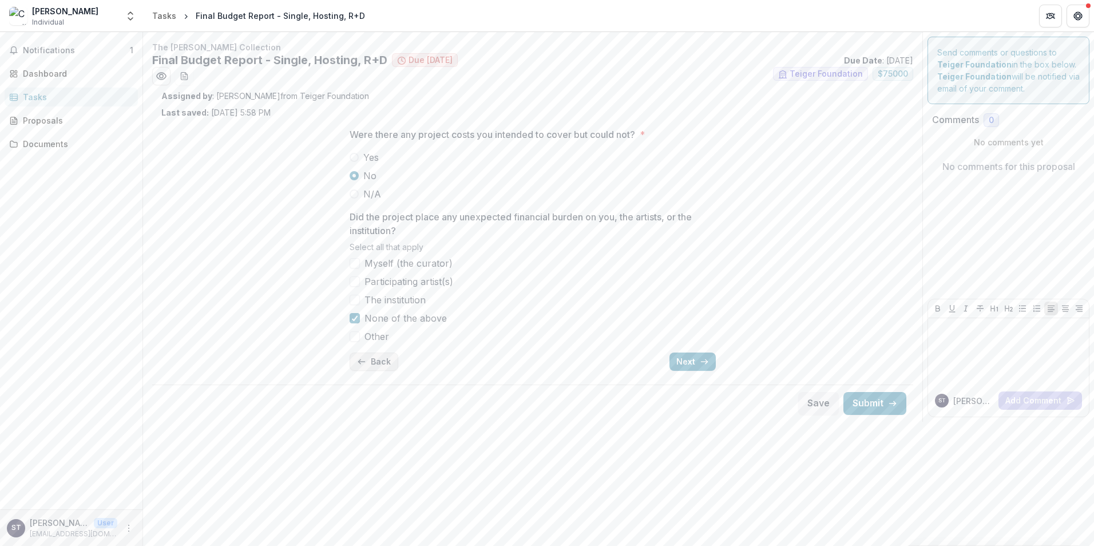
click at [372, 362] on button "Back" at bounding box center [374, 361] width 49 height 18
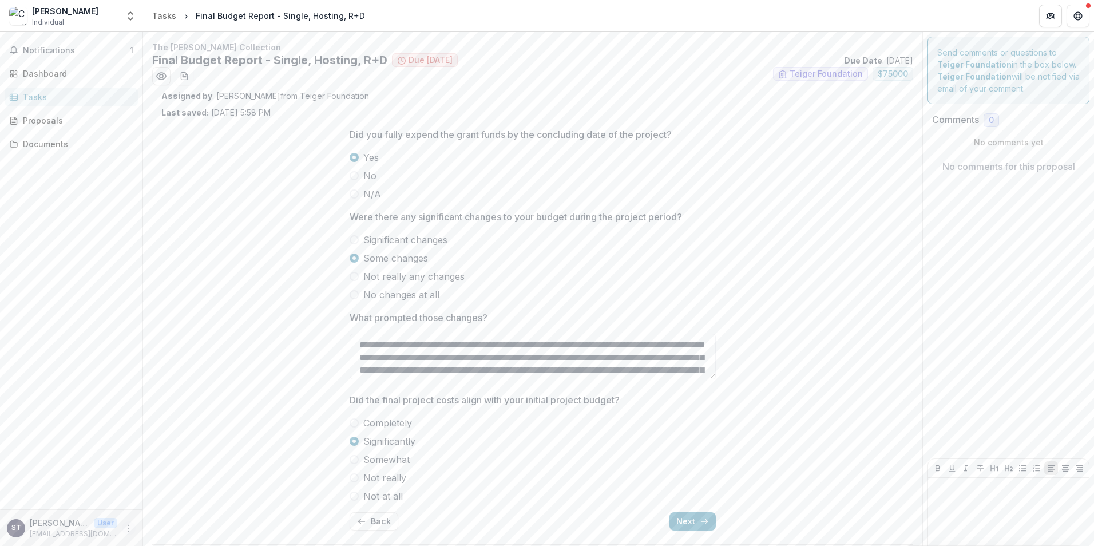
click at [126, 526] on icon "More" at bounding box center [128, 527] width 9 height 9
click at [180, 523] on button "Logout" at bounding box center [204, 522] width 122 height 19
